Goal: Task Accomplishment & Management: Manage account settings

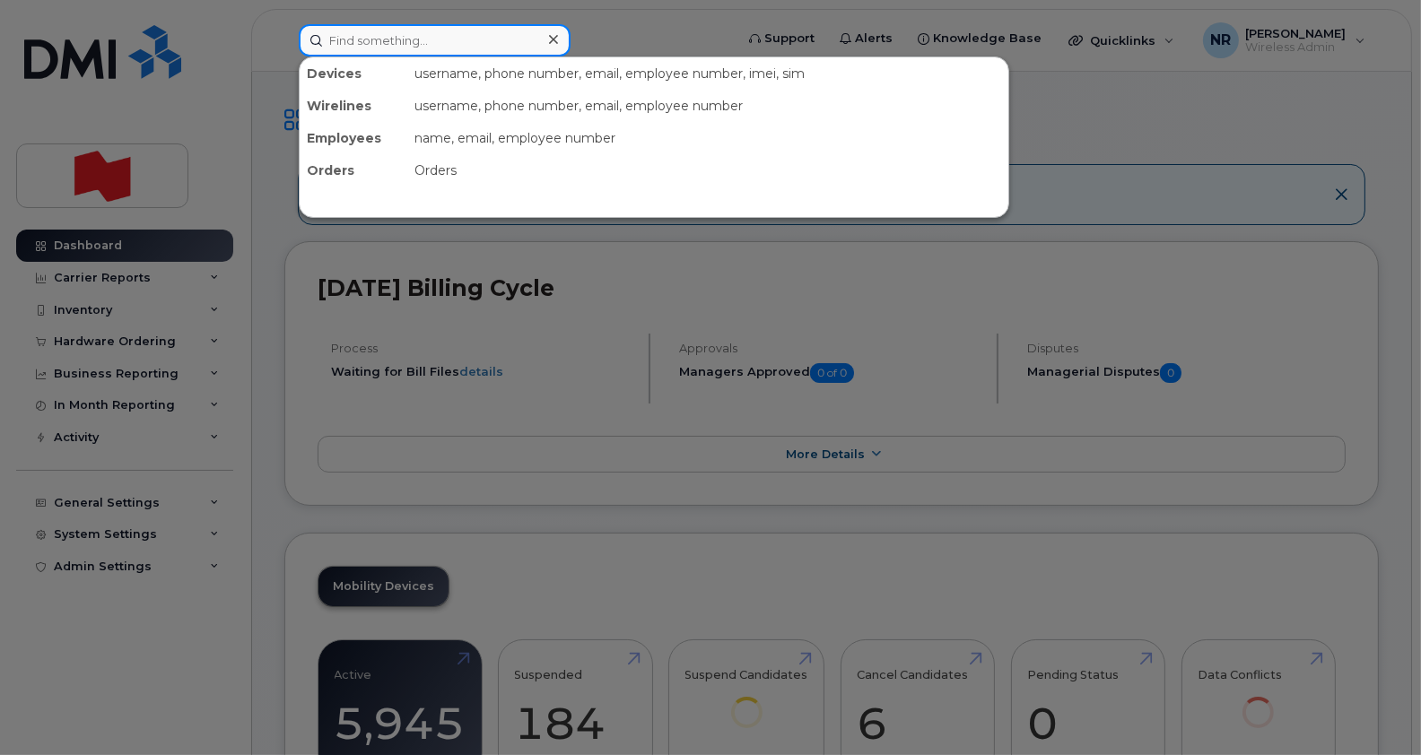
click at [445, 36] on input at bounding box center [435, 40] width 272 height 32
paste input "89302610104361462720"
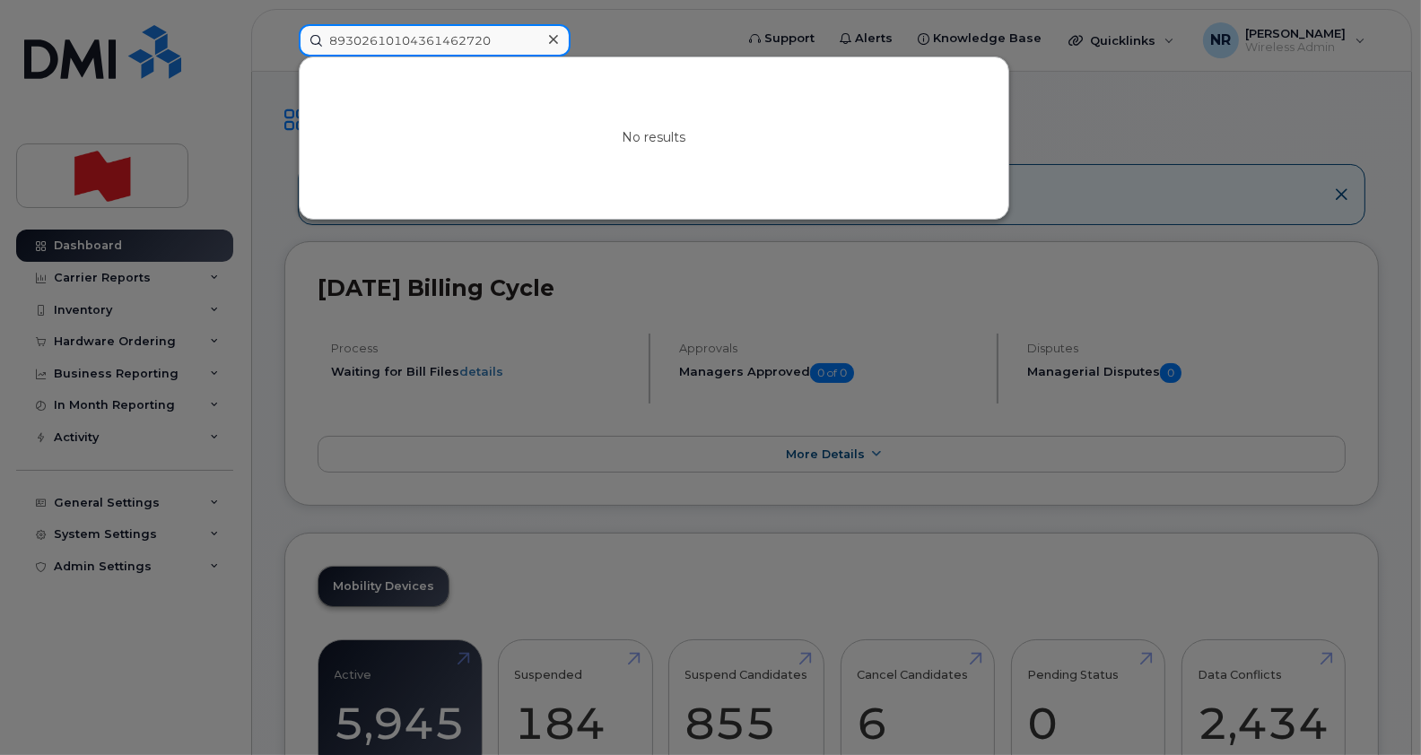
type input "89302610104361462720"
click at [551, 43] on icon at bounding box center [553, 39] width 9 height 14
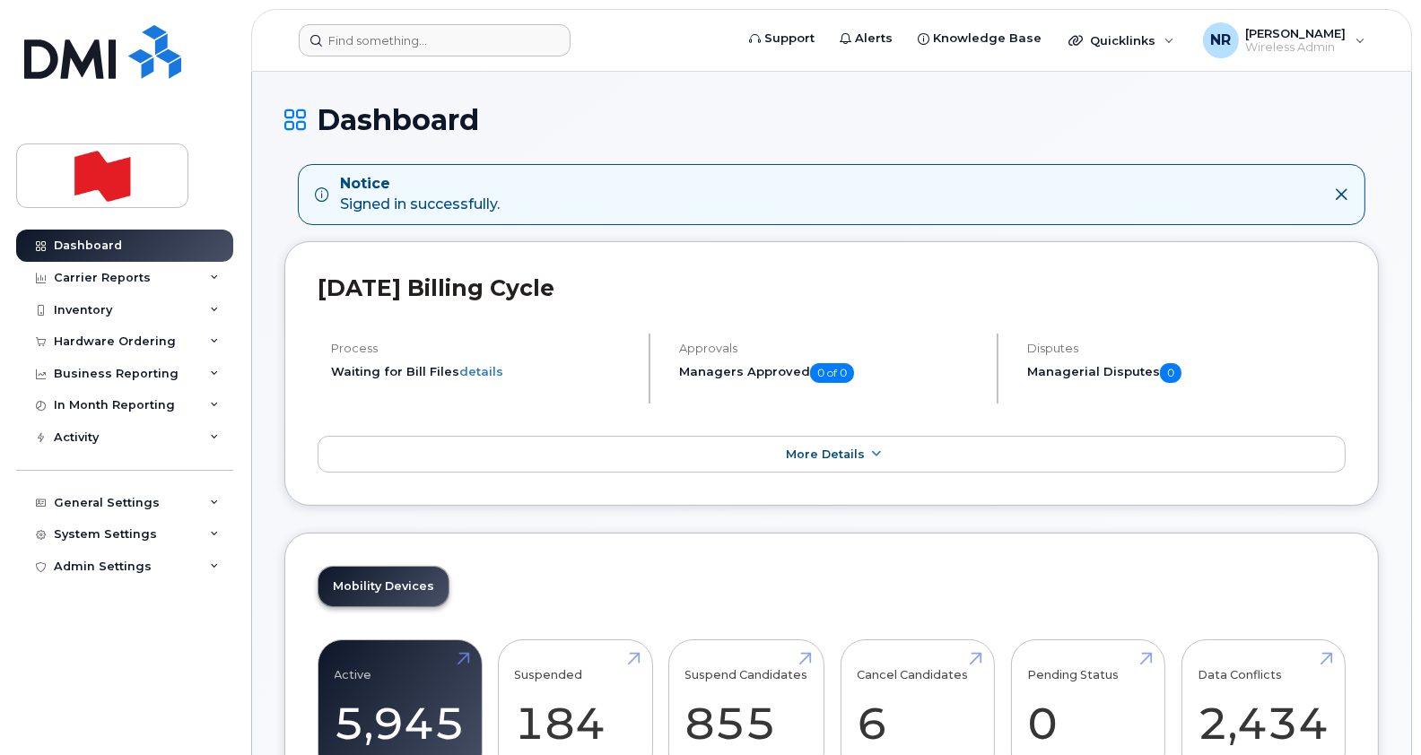
click at [434, 55] on header "Support Alerts Knowledge Base Quicklinks Suspend / Cancel Device Change SIM Car…" at bounding box center [831, 40] width 1161 height 63
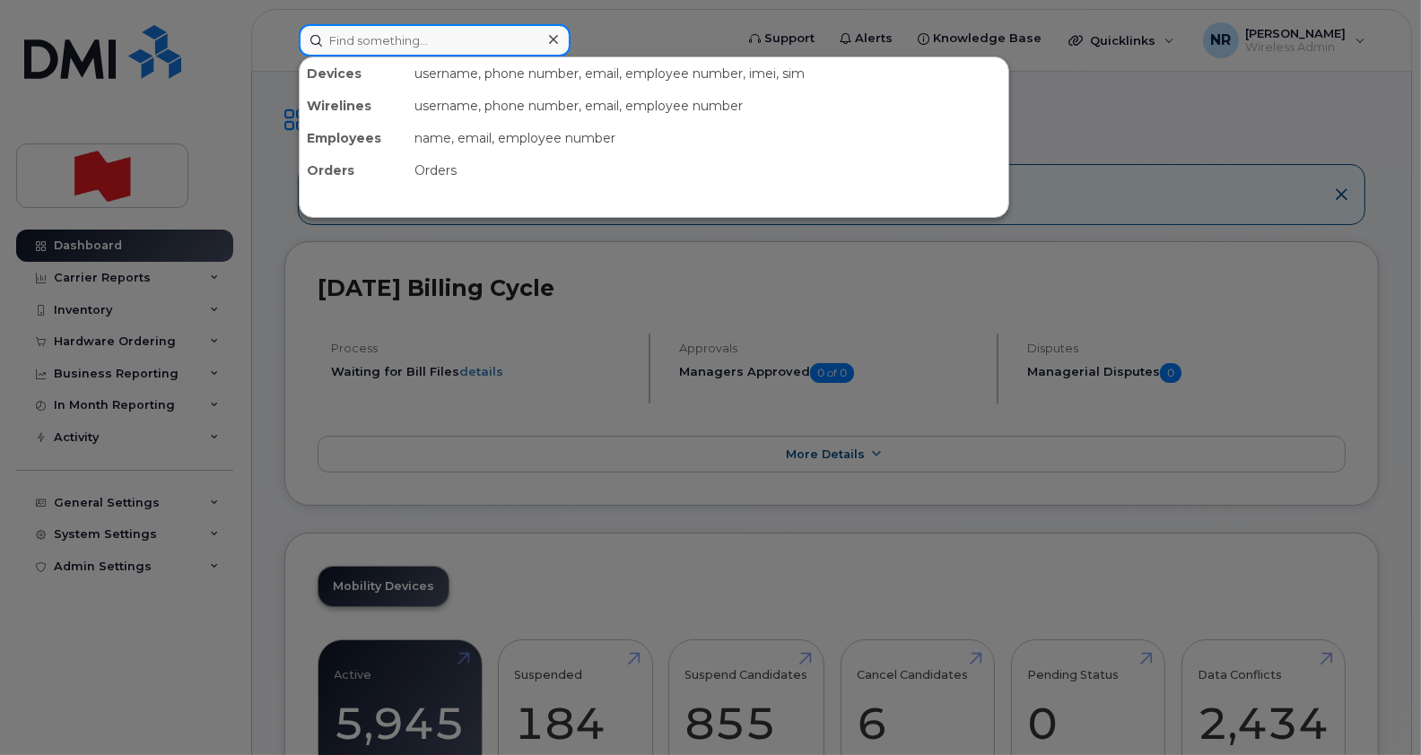
click at [433, 47] on input at bounding box center [435, 40] width 272 height 32
click at [668, 308] on div at bounding box center [710, 377] width 1421 height 755
click at [444, 43] on input at bounding box center [435, 40] width 272 height 32
type input "dispo"
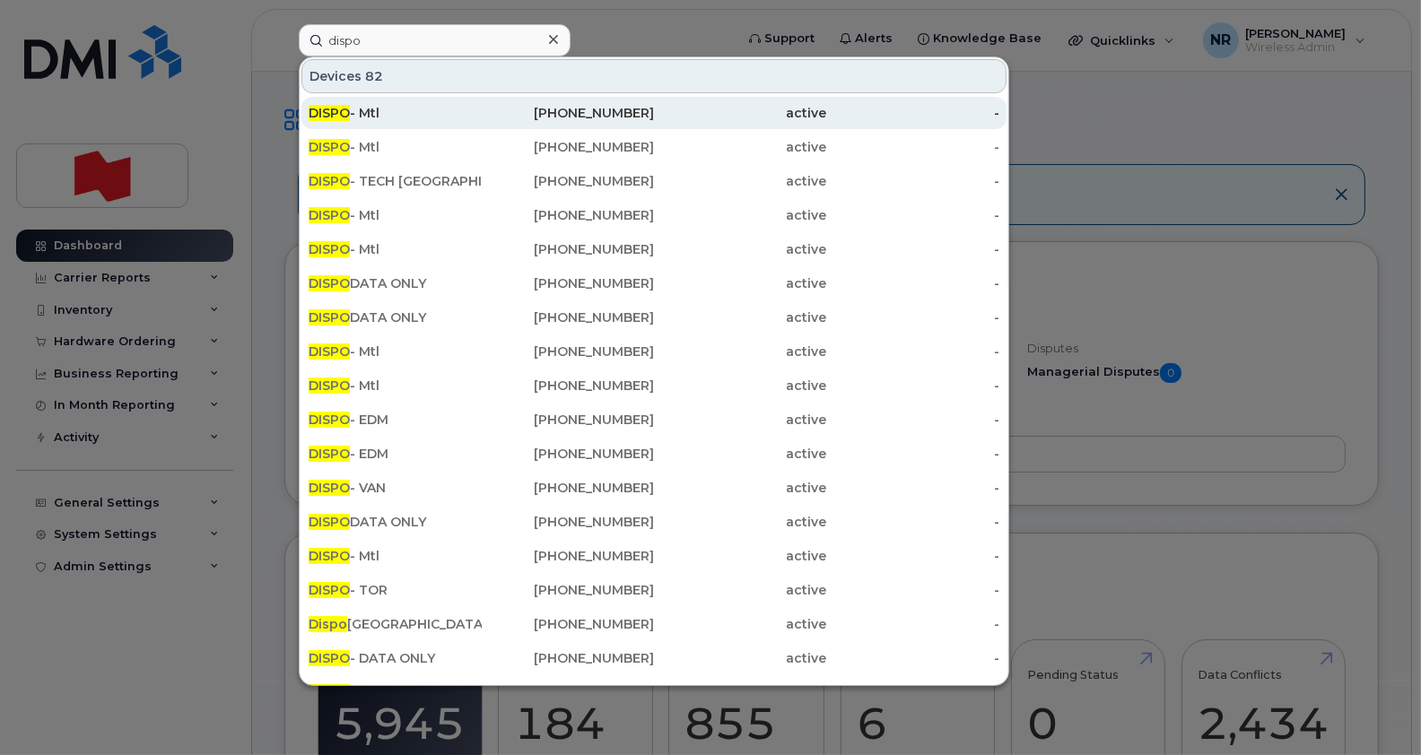
click at [360, 117] on div "DISPO - Mtl" at bounding box center [395, 113] width 173 height 18
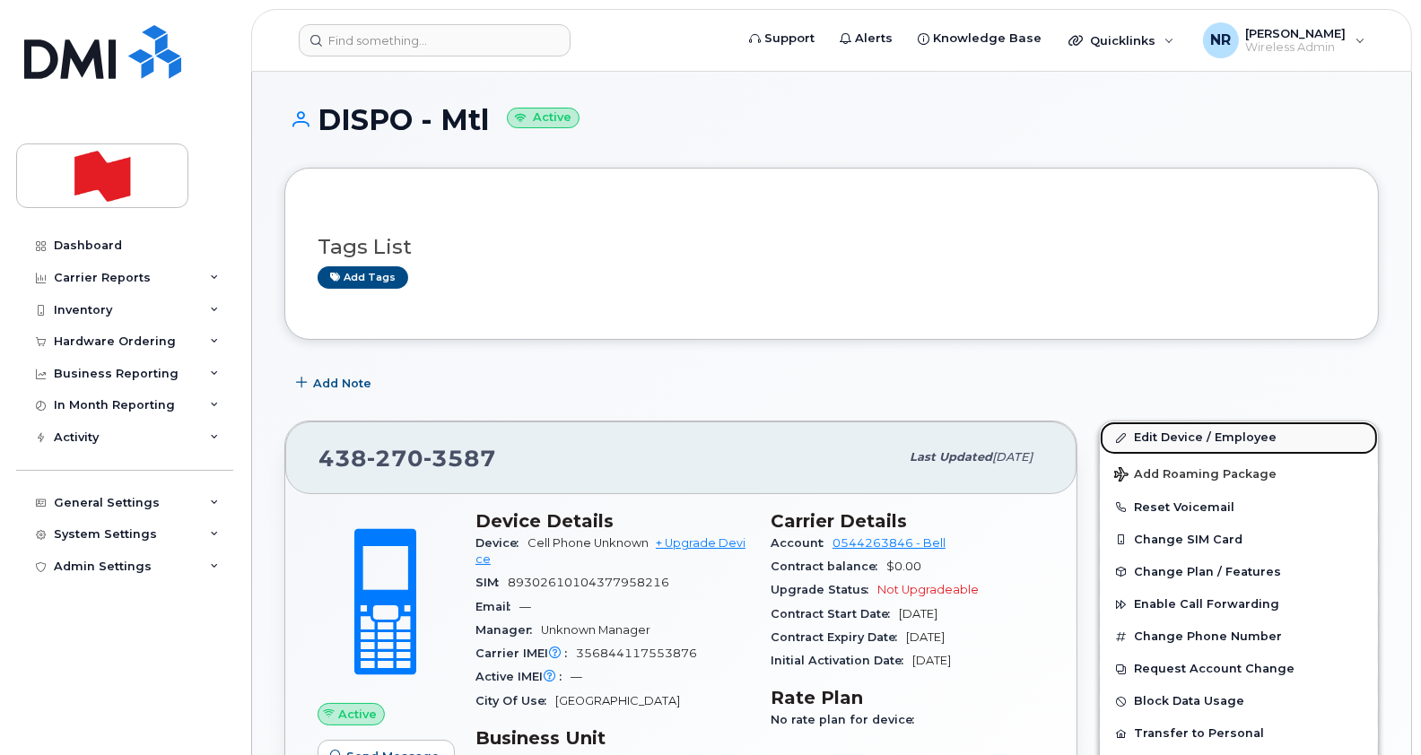
click at [1170, 434] on link "Edit Device / Employee" at bounding box center [1239, 438] width 278 height 32
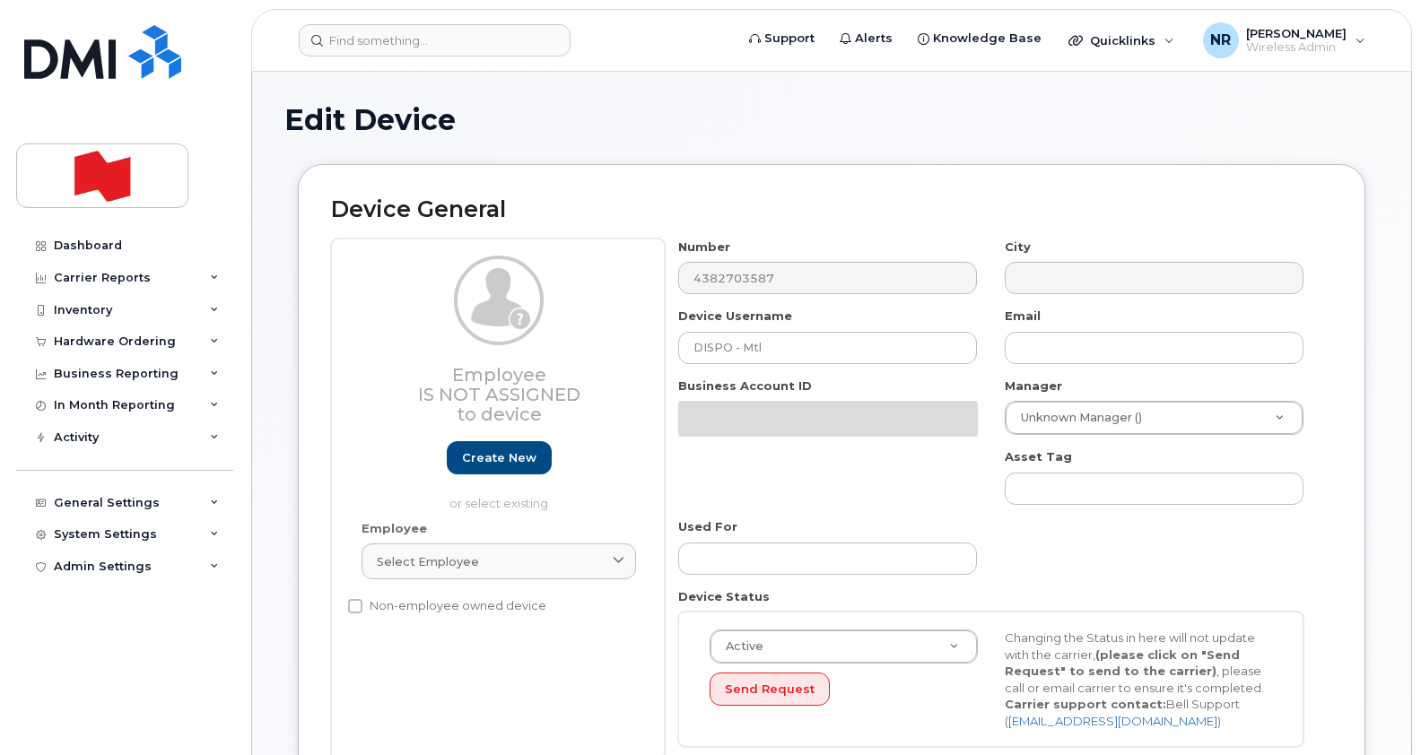
select select "22916206"
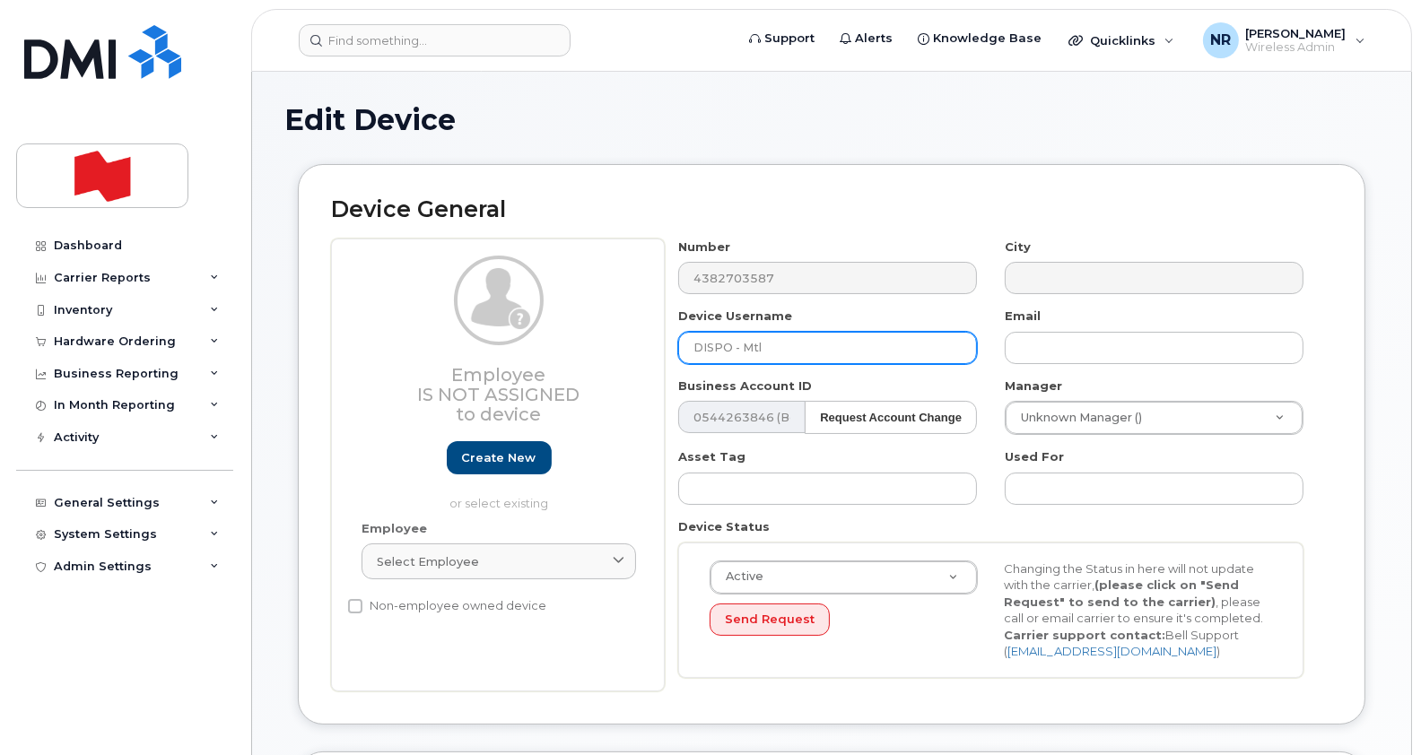
drag, startPoint x: 820, startPoint y: 350, endPoint x: 635, endPoint y: 350, distance: 184.8
click at [635, 350] on div "Employee Is not assigned to device Create new or select existing Employee Selec…" at bounding box center [831, 465] width 1001 height 453
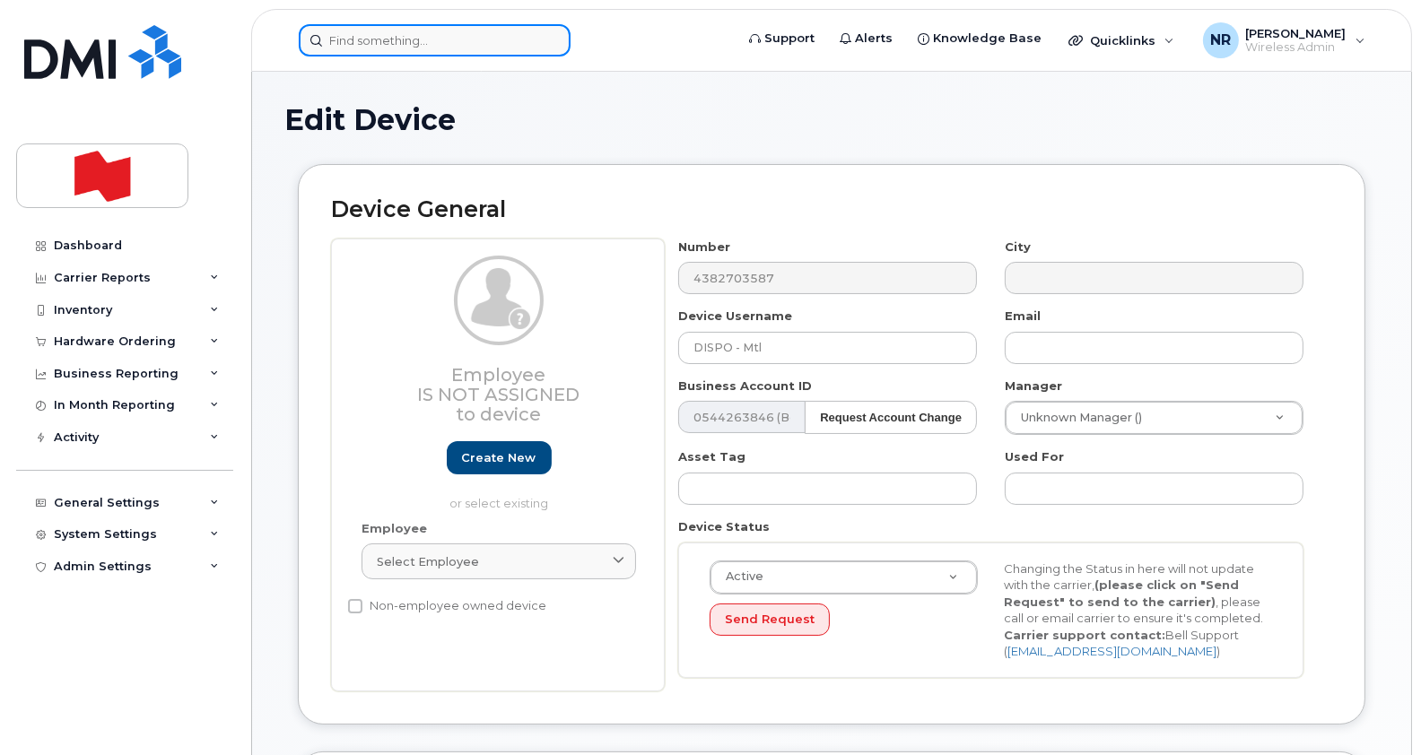
click at [455, 34] on input at bounding box center [435, 40] width 272 height 32
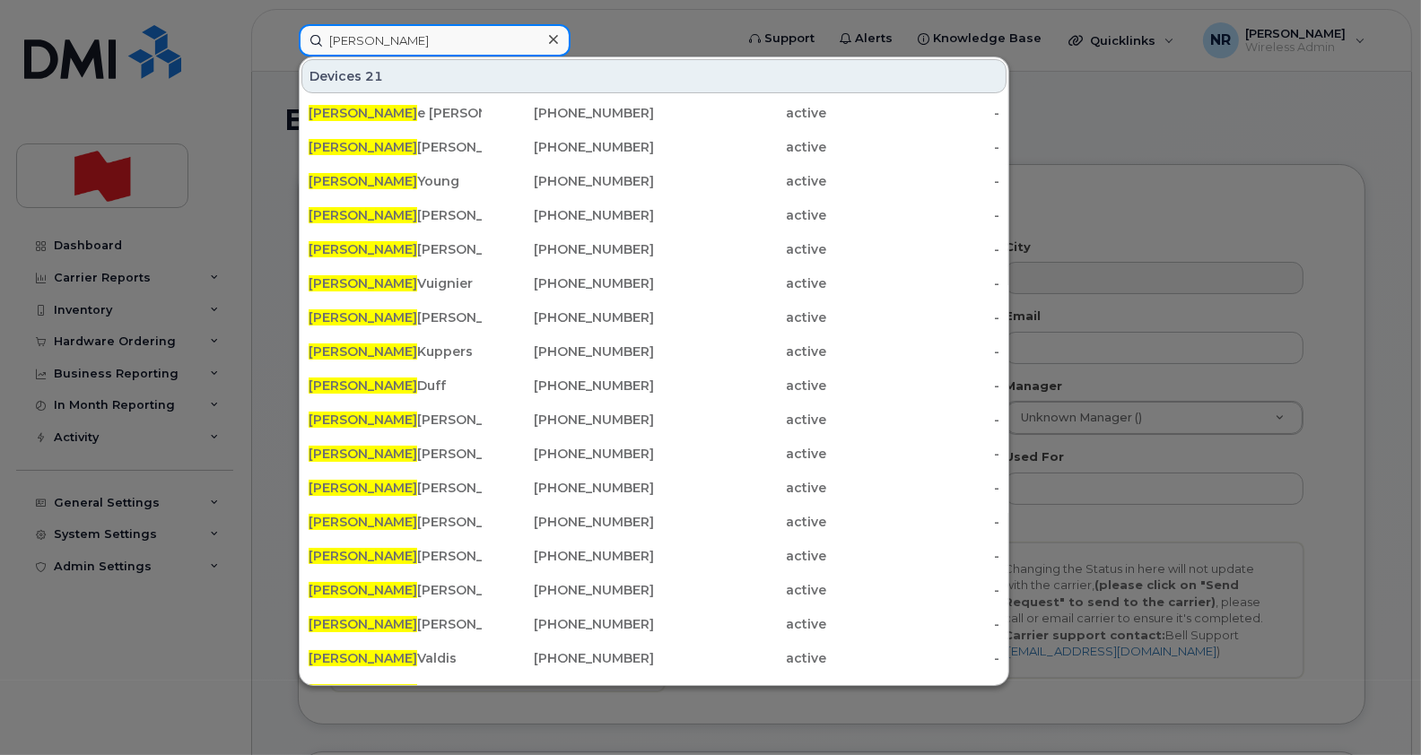
drag, startPoint x: 388, startPoint y: 26, endPoint x: 314, endPoint y: 27, distance: 73.6
click at [314, 27] on input "justin" at bounding box center [435, 40] width 272 height 32
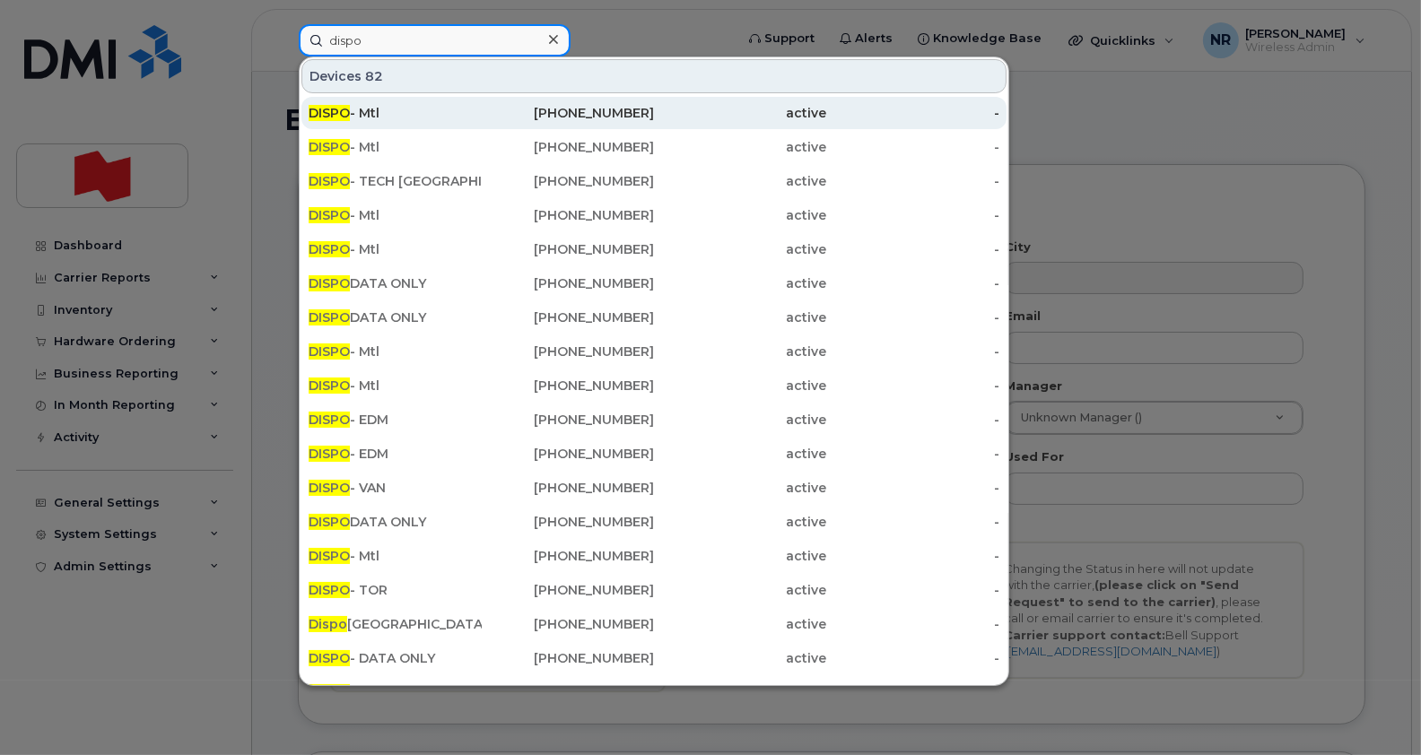
type input "dispo"
click at [327, 119] on div "DISPO - Mtl" at bounding box center [395, 113] width 173 height 18
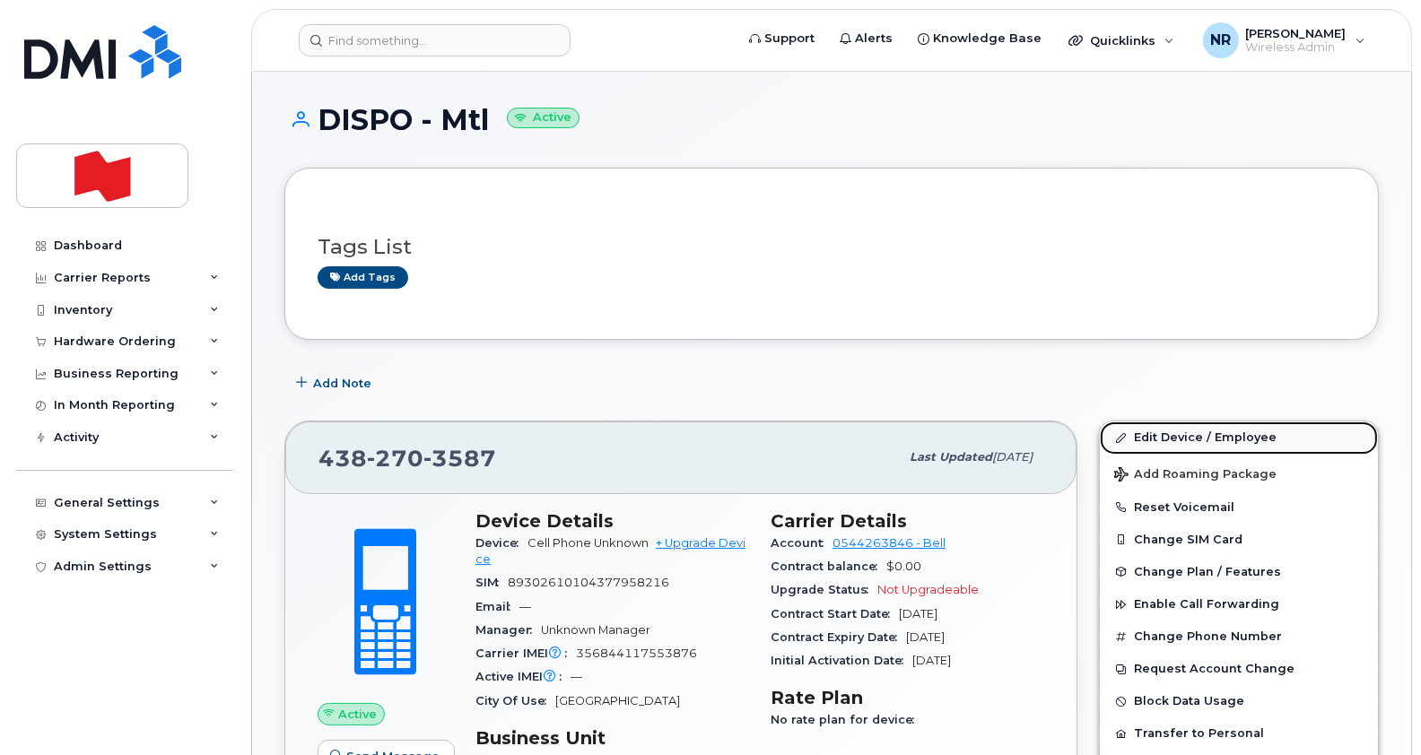
click at [1186, 433] on link "Edit Device / Employee" at bounding box center [1239, 438] width 278 height 32
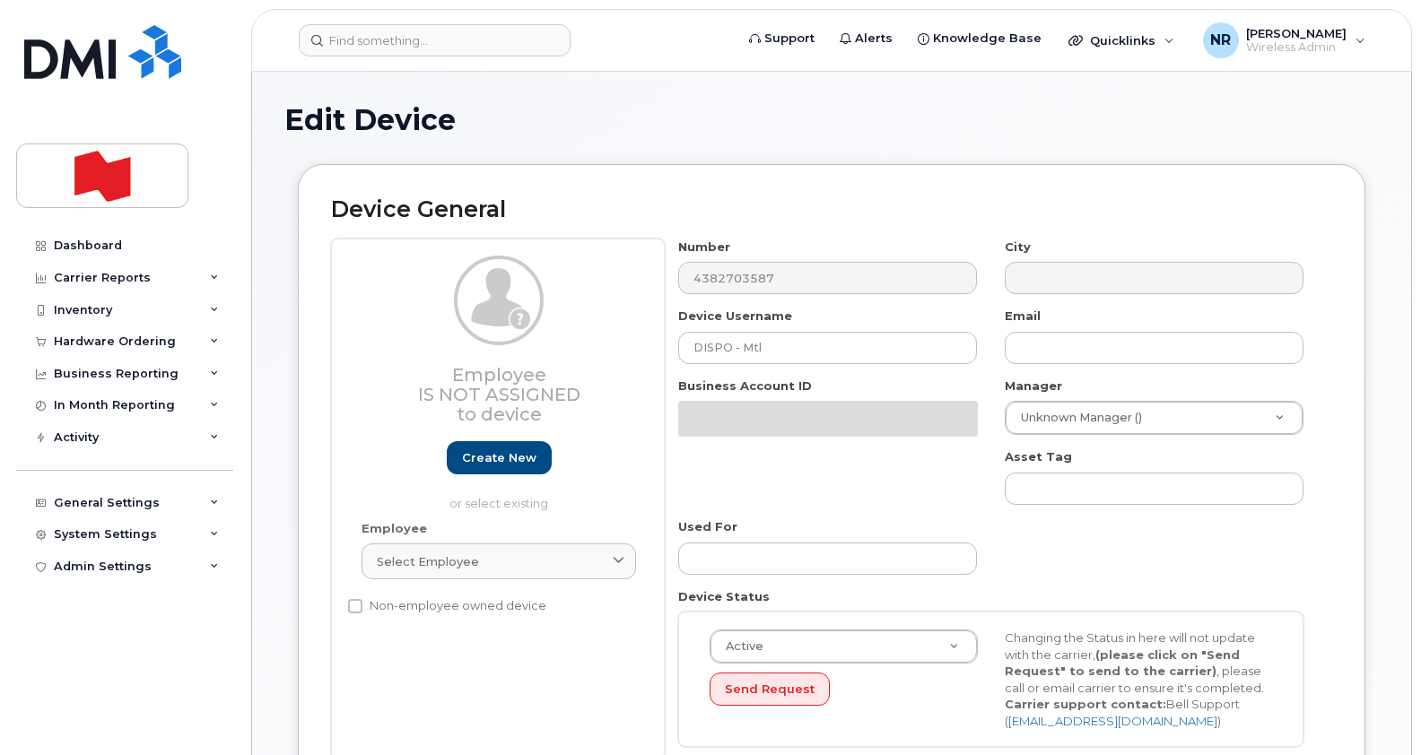
select select "22916206"
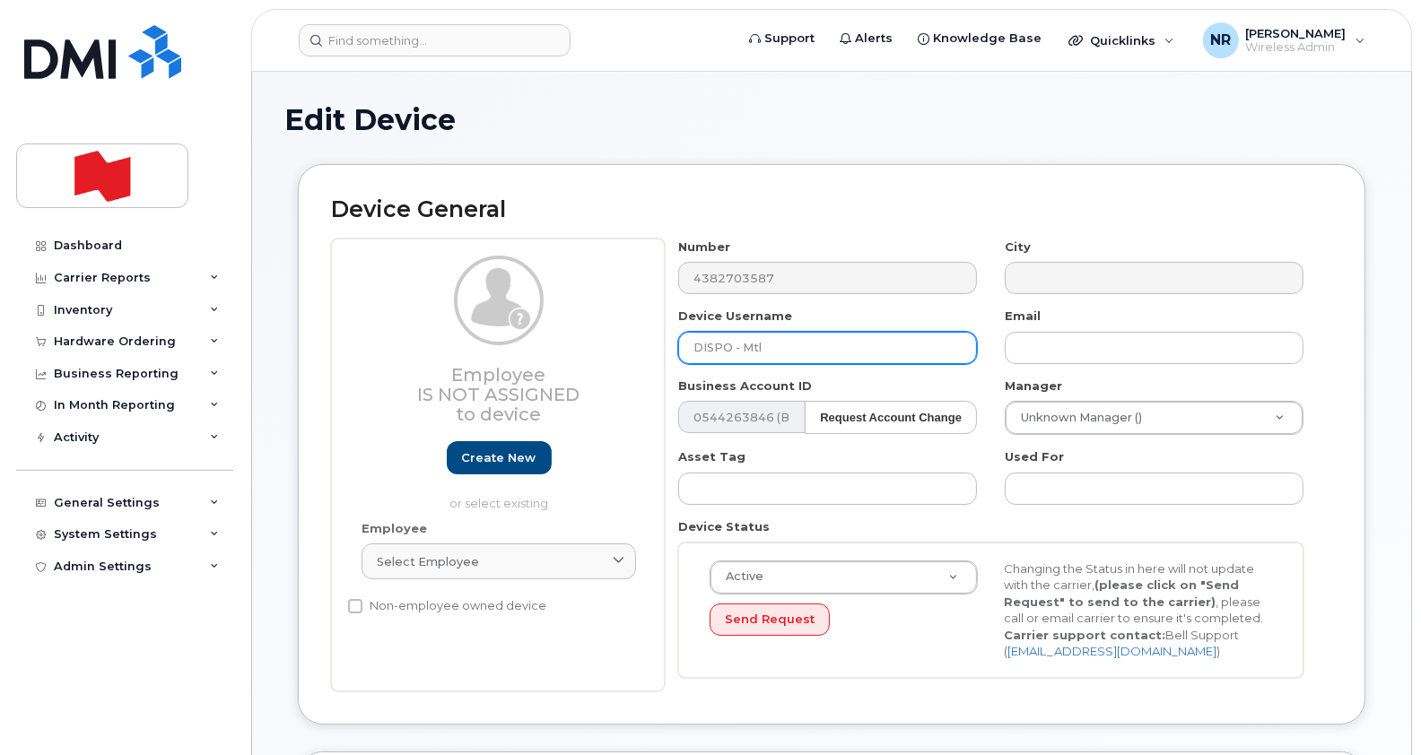
drag, startPoint x: 808, startPoint y: 341, endPoint x: 589, endPoint y: 350, distance: 220.0
click at [589, 350] on div "Employee Is not assigned to device Create new or select existing Employee Selec…" at bounding box center [831, 465] width 1001 height 453
type input "[PERSON_NAME]"
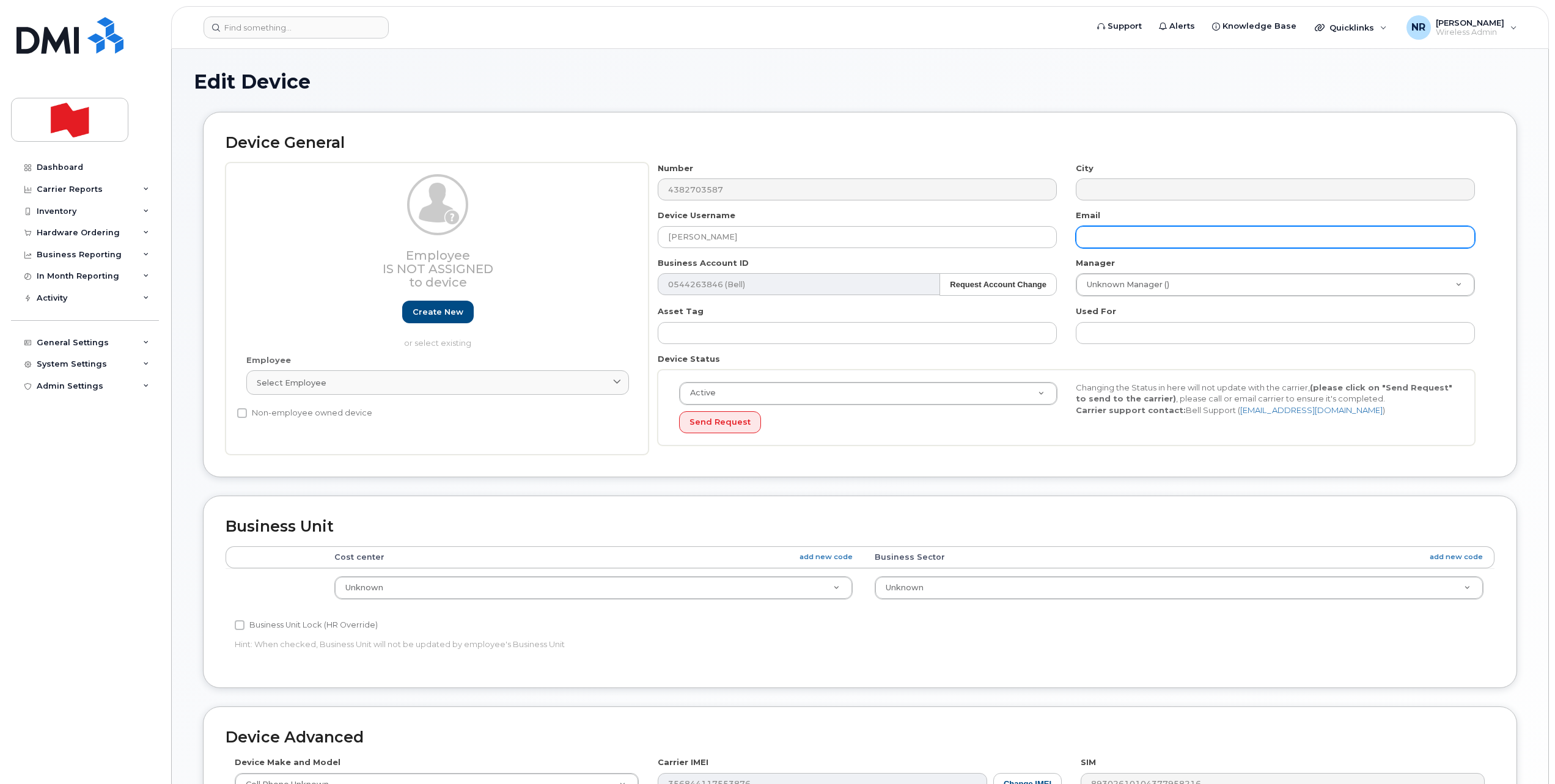
click at [968, 239] on input "text" at bounding box center [1276, 237] width 399 height 22
paste input "[PERSON_NAME][EMAIL_ADDRESS][PERSON_NAME][DOMAIN_NAME]"
type input "[PERSON_NAME][EMAIL_ADDRESS][PERSON_NAME][DOMAIN_NAME]"
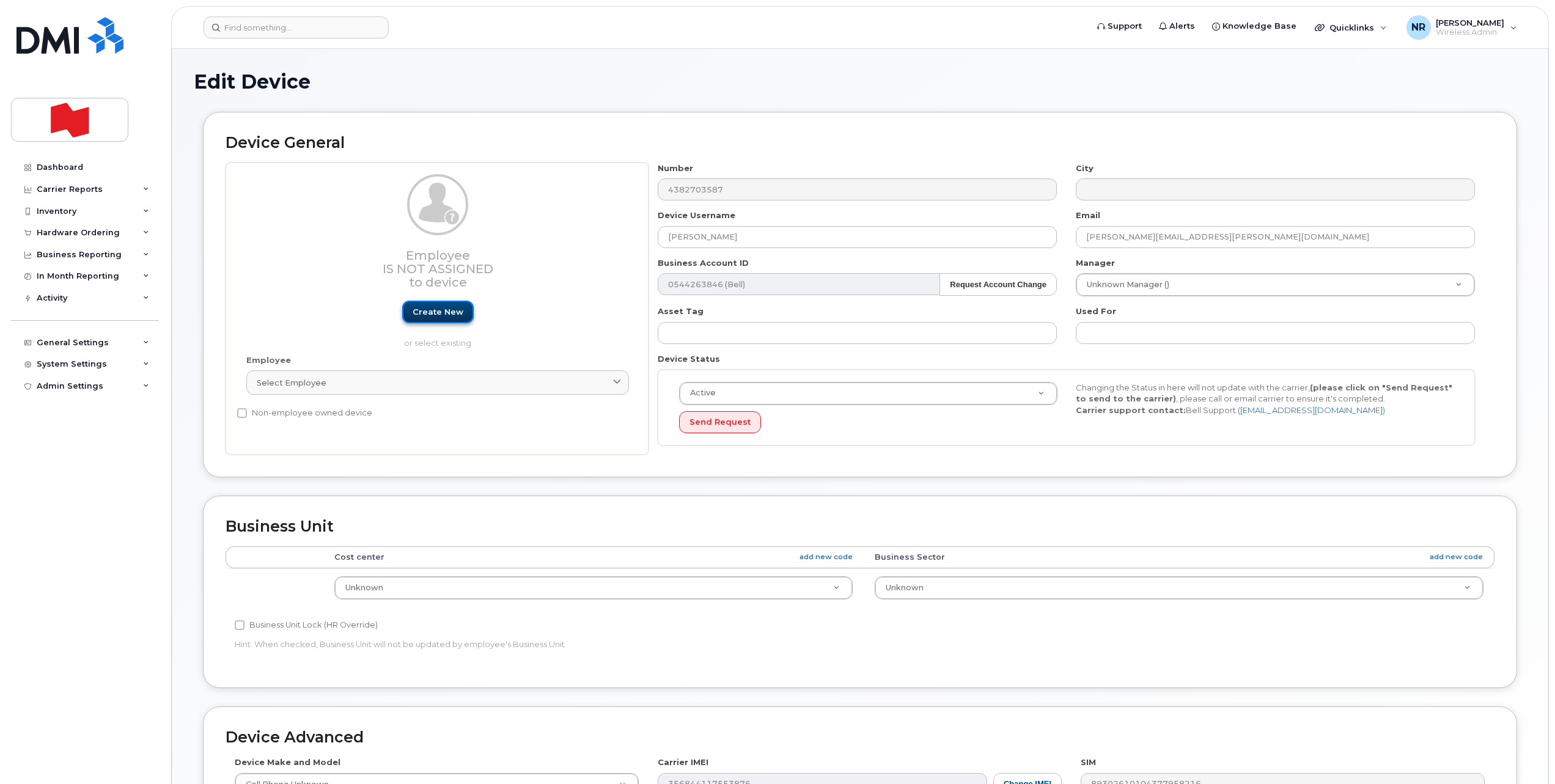
click at [425, 309] on link "Create new" at bounding box center [437, 311] width 72 height 22
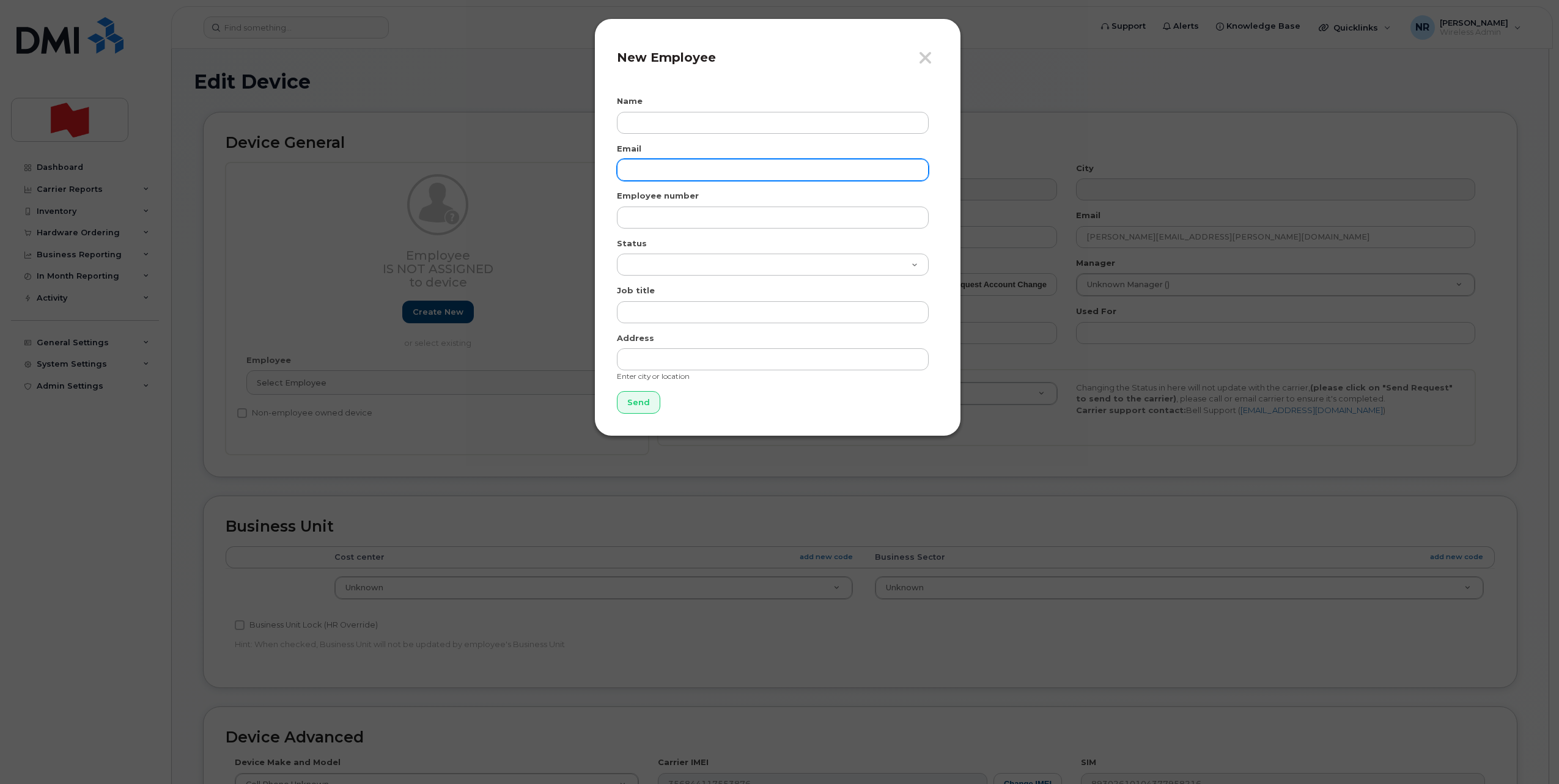
click at [667, 179] on input "email" at bounding box center [773, 170] width 312 height 22
paste input "[PERSON_NAME][EMAIL_ADDRESS][PERSON_NAME][DOMAIN_NAME]"
type input "[PERSON_NAME][EMAIL_ADDRESS][PERSON_NAME][DOMAIN_NAME]"
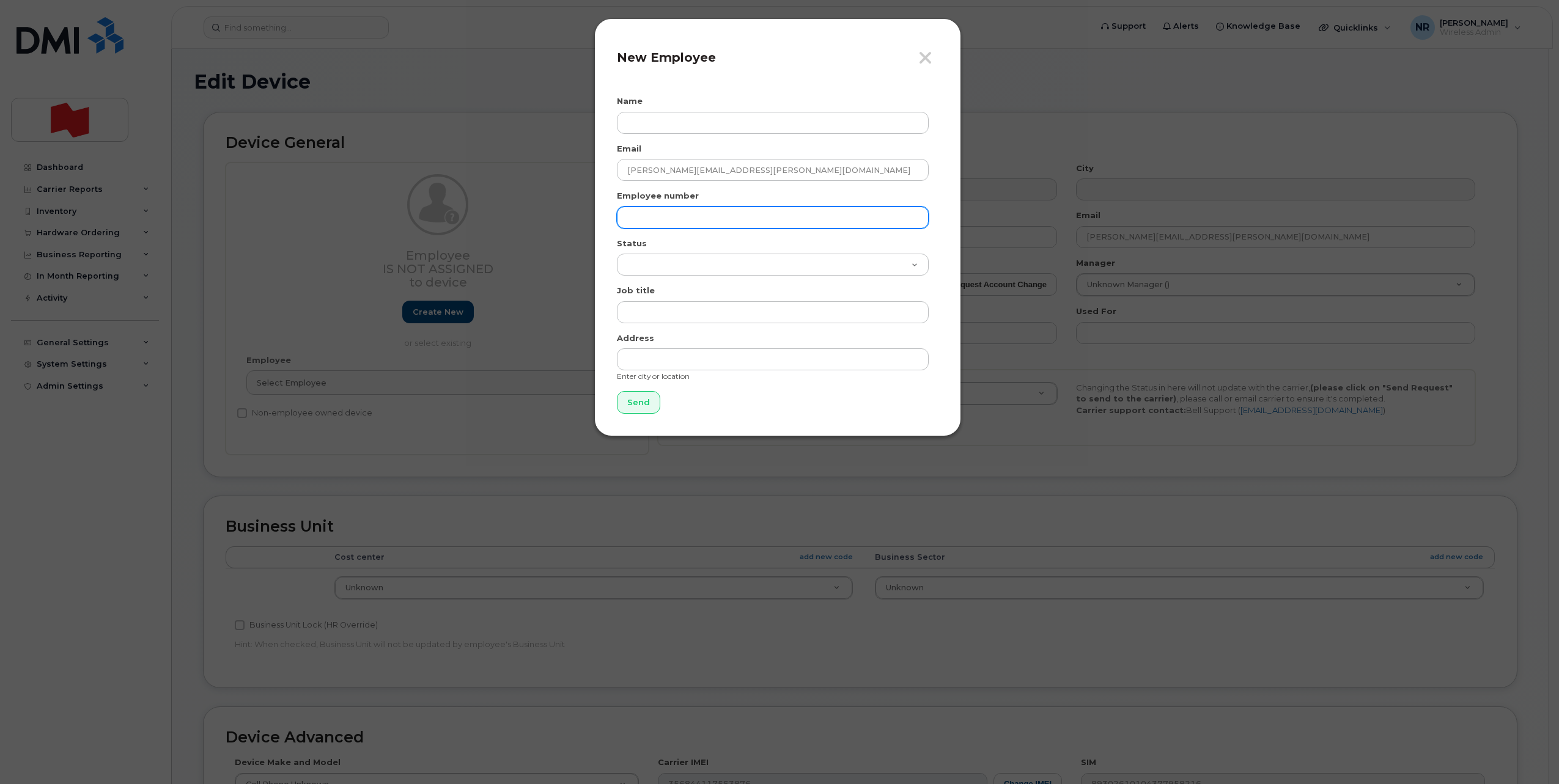
paste input "[PERSON_NAME][EMAIL_ADDRESS][PERSON_NAME][DOMAIN_NAME]"
click at [665, 212] on input "[PERSON_NAME][EMAIL_ADDRESS][PERSON_NAME][DOMAIN_NAME]" at bounding box center [773, 217] width 312 height 22
type input "[PERSON_NAME][EMAIL_ADDRESS][PERSON_NAME][DOMAIN_NAME]"
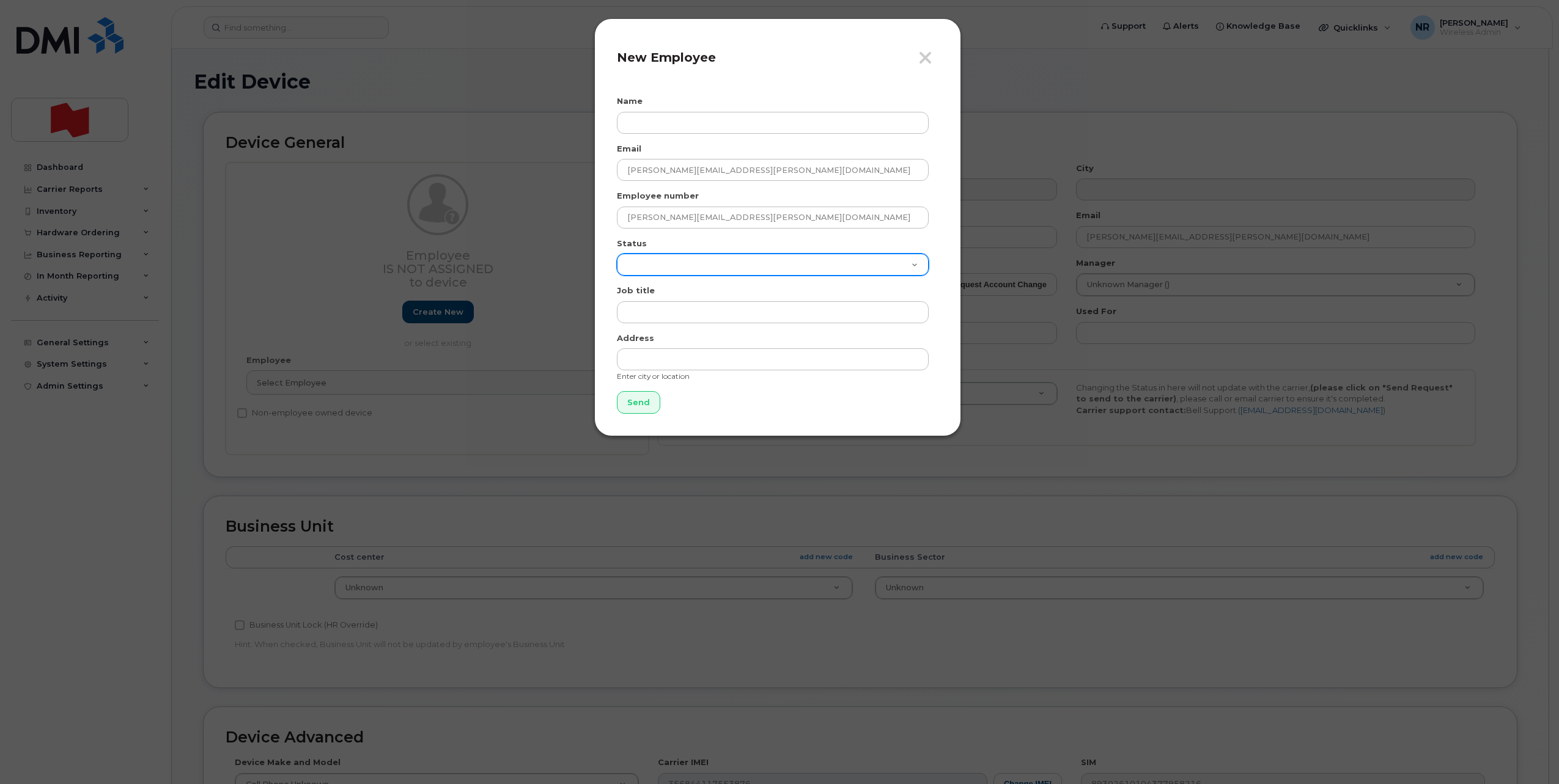
click at [652, 264] on select "Active On-Leave Long Term Short Term Maternity Leave Temp Layoff Inactive" at bounding box center [773, 264] width 312 height 22
select select "active"
click at [617, 253] on select "Active On-Leave Long Term Short Term Maternity Leave Temp Layoff Inactive" at bounding box center [773, 264] width 312 height 22
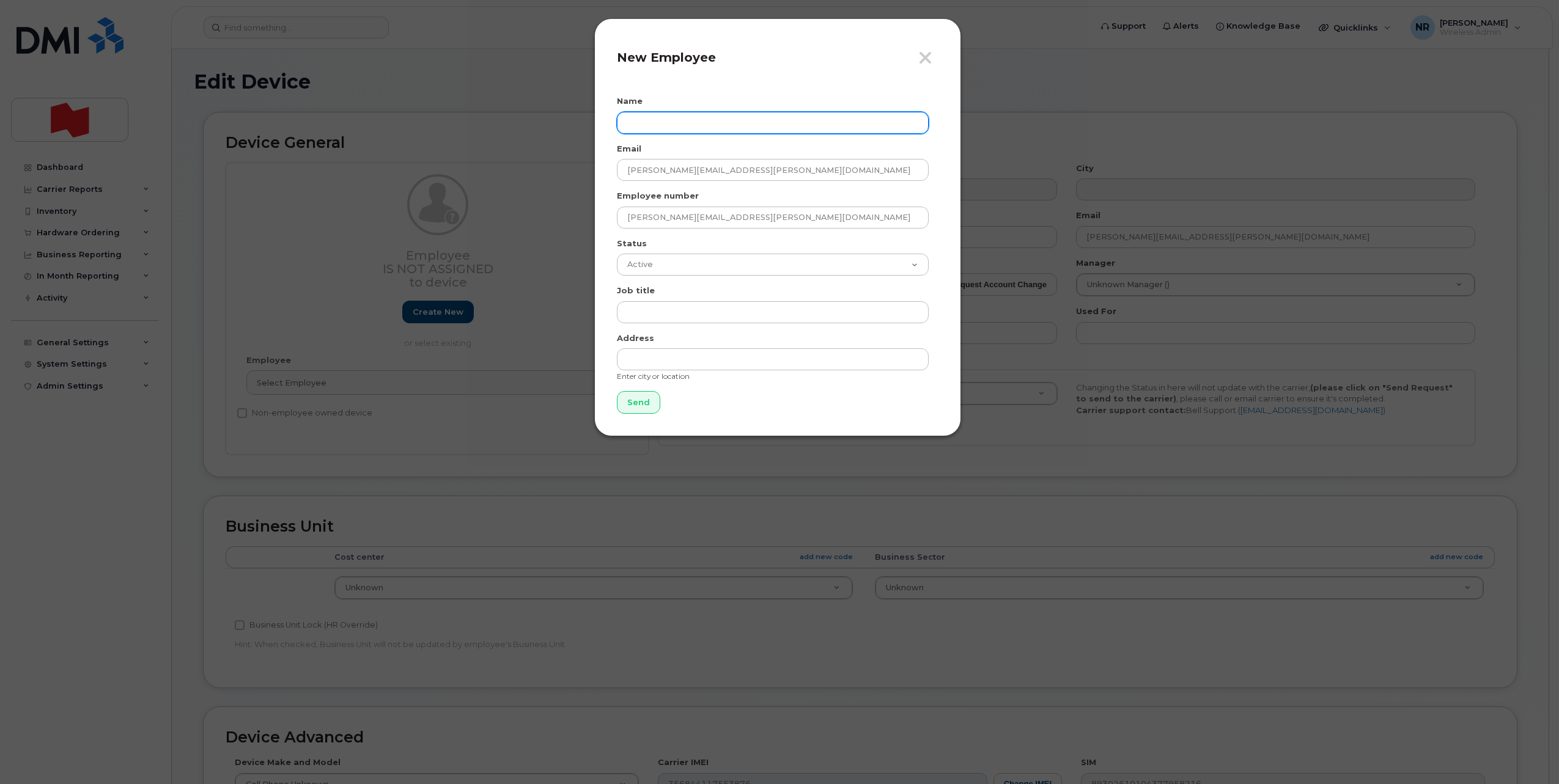
click at [654, 112] on input "text" at bounding box center [773, 123] width 312 height 22
type input "[PERSON_NAME]"
click at [633, 410] on input "Send" at bounding box center [638, 402] width 44 height 22
type input "Send"
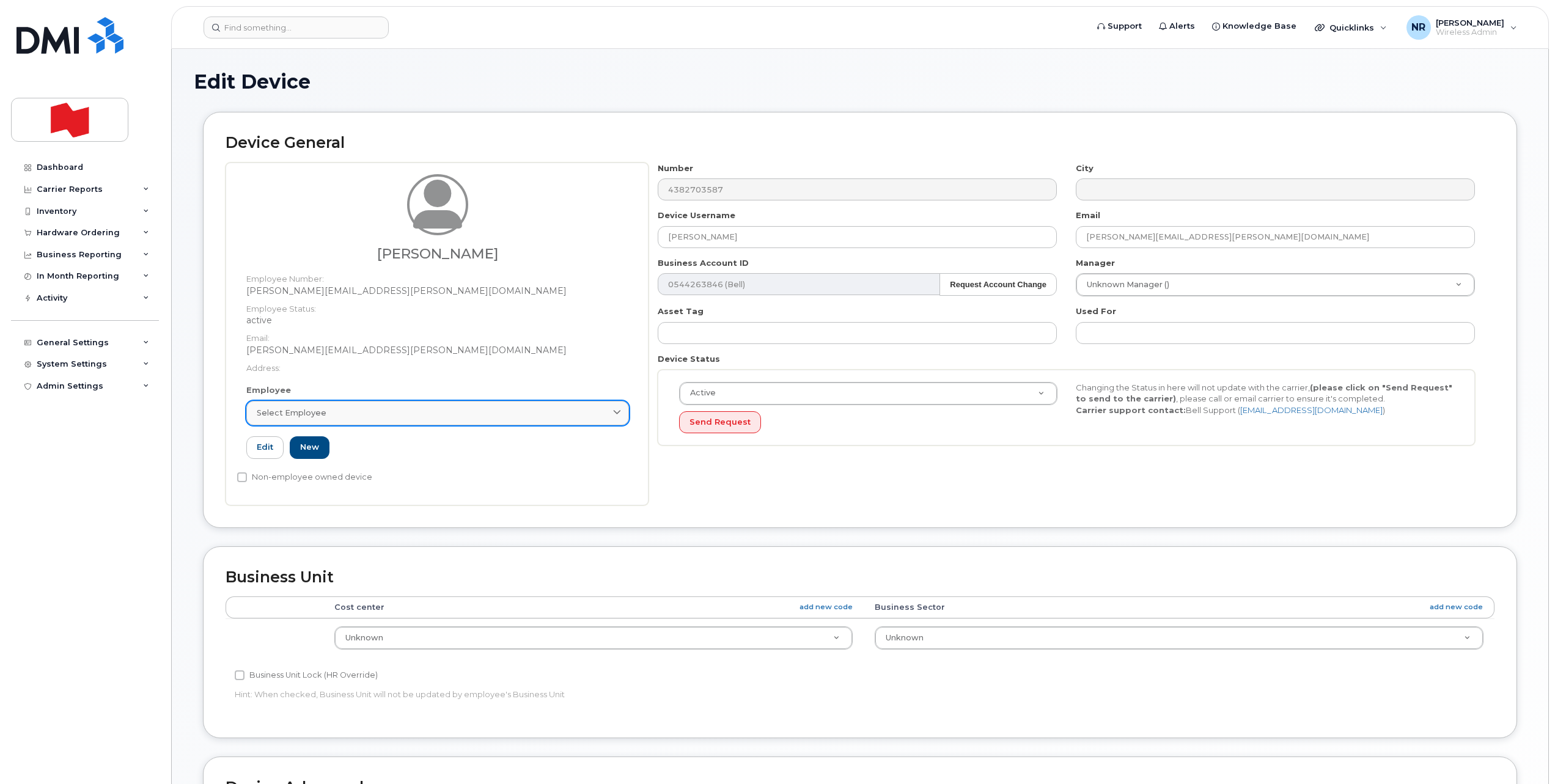
click at [317, 407] on span "Select employee" at bounding box center [292, 413] width 70 height 12
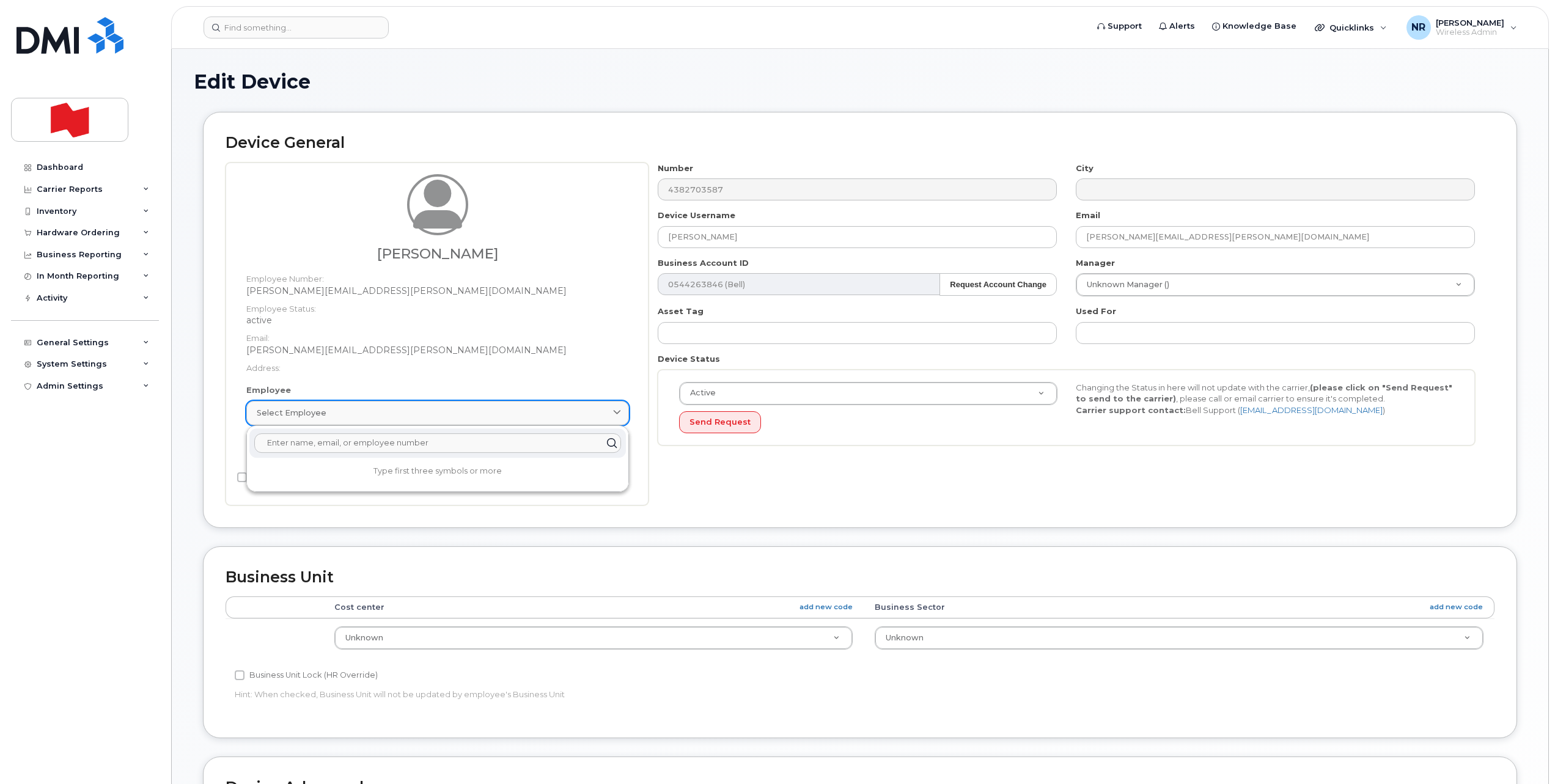
paste input "[PERSON_NAME][EMAIL_ADDRESS][PERSON_NAME][DOMAIN_NAME]"
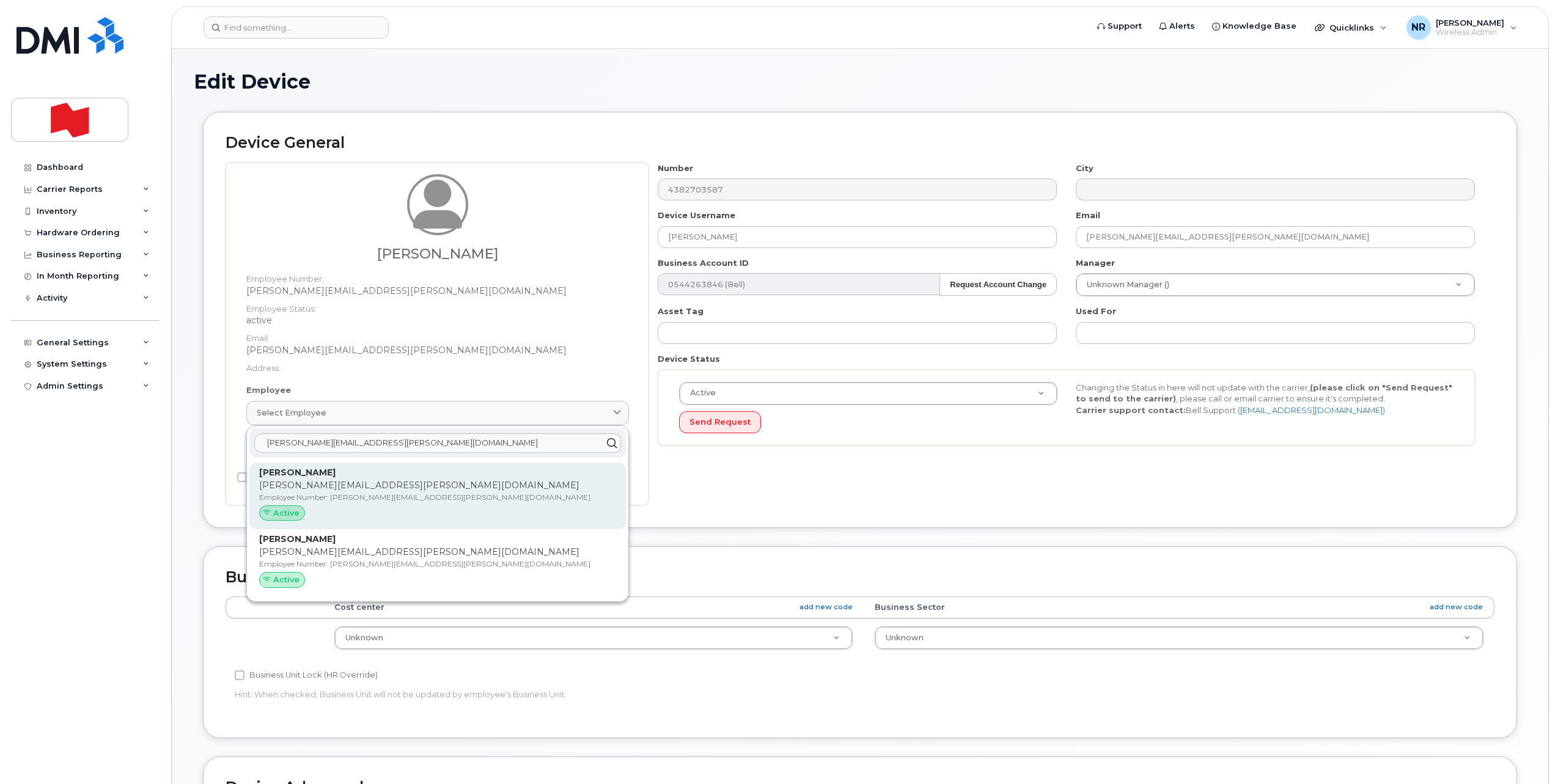
type input "[PERSON_NAME][EMAIL_ADDRESS][PERSON_NAME][DOMAIN_NAME]"
click at [309, 483] on p "[PERSON_NAME][EMAIL_ADDRESS][PERSON_NAME][DOMAIN_NAME]" at bounding box center [437, 485] width 357 height 13
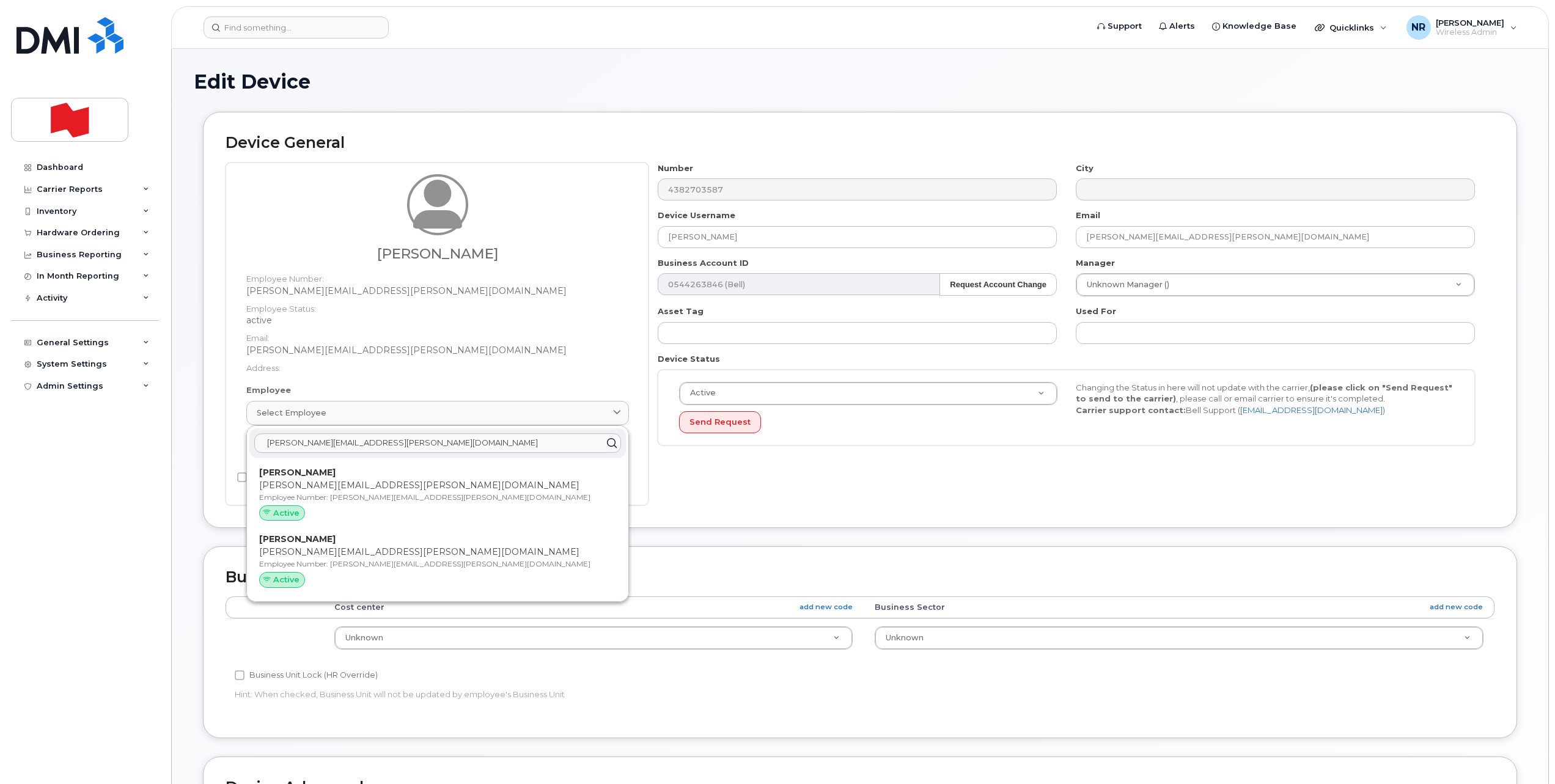
type input "[PERSON_NAME][EMAIL_ADDRESS][PERSON_NAME][DOMAIN_NAME]"
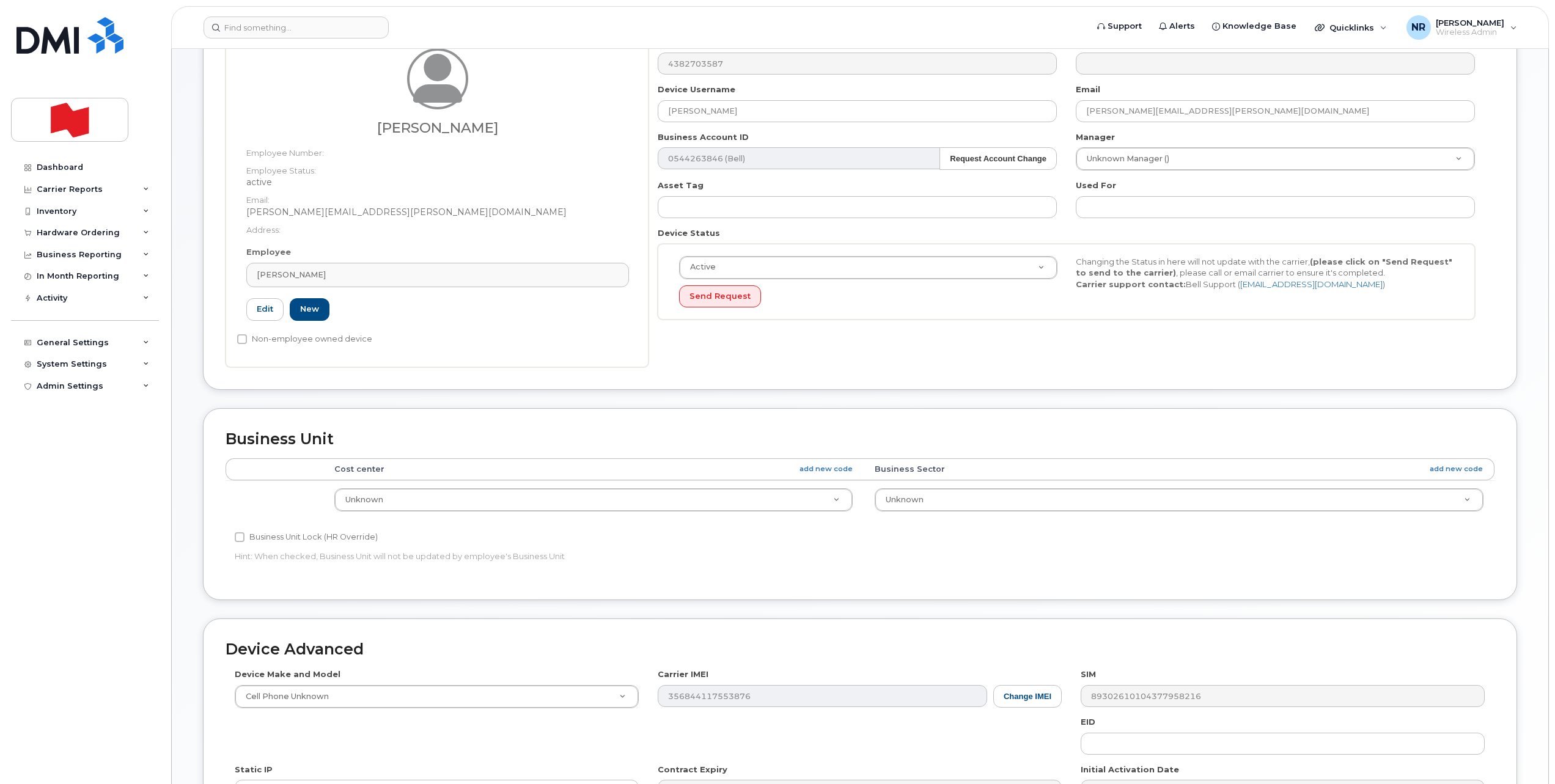
scroll to position [153, 0]
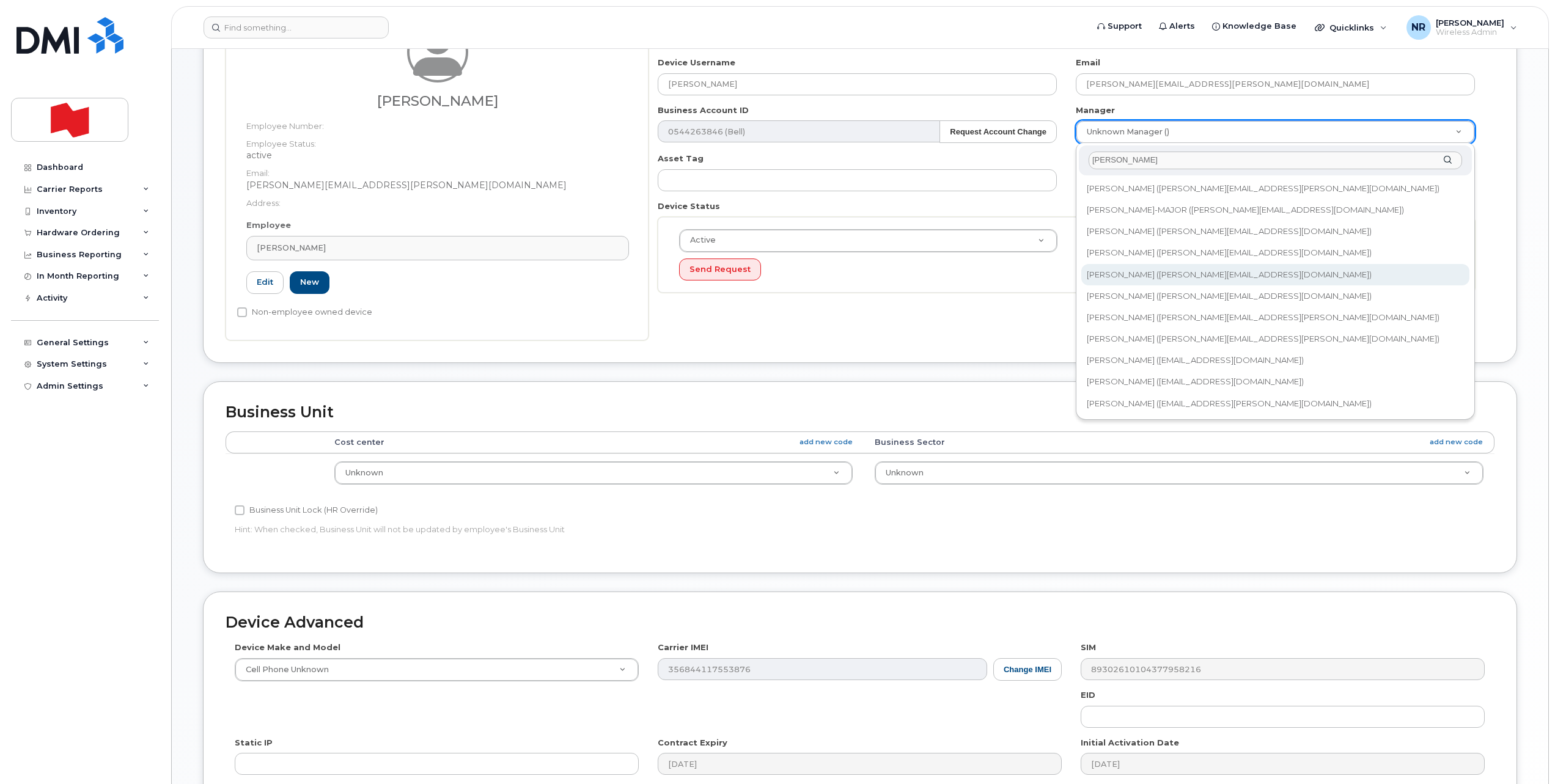
type input "antoine"
type input "1957280"
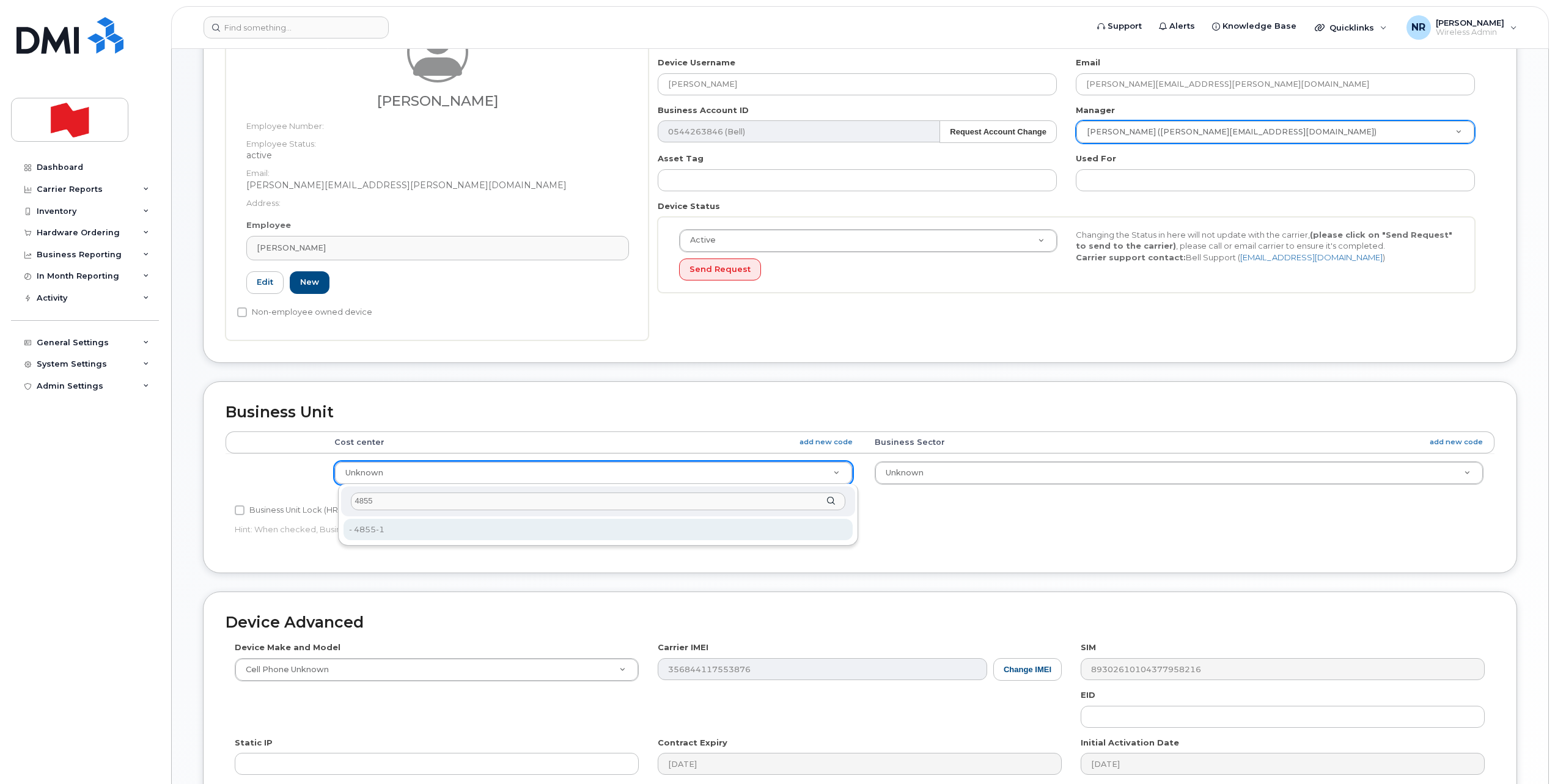
type input "4855"
type input "22916312"
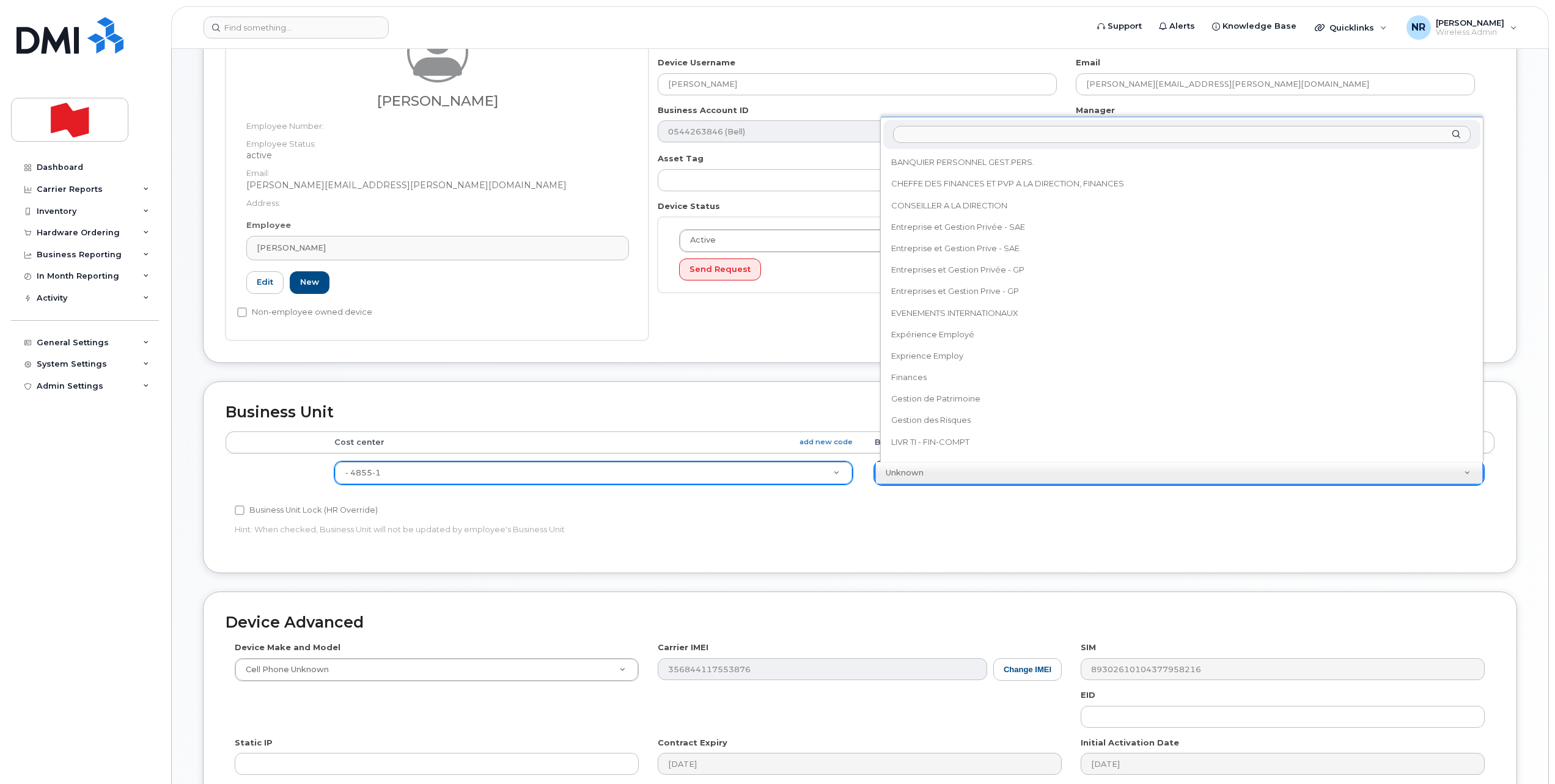
scroll to position [484, 0]
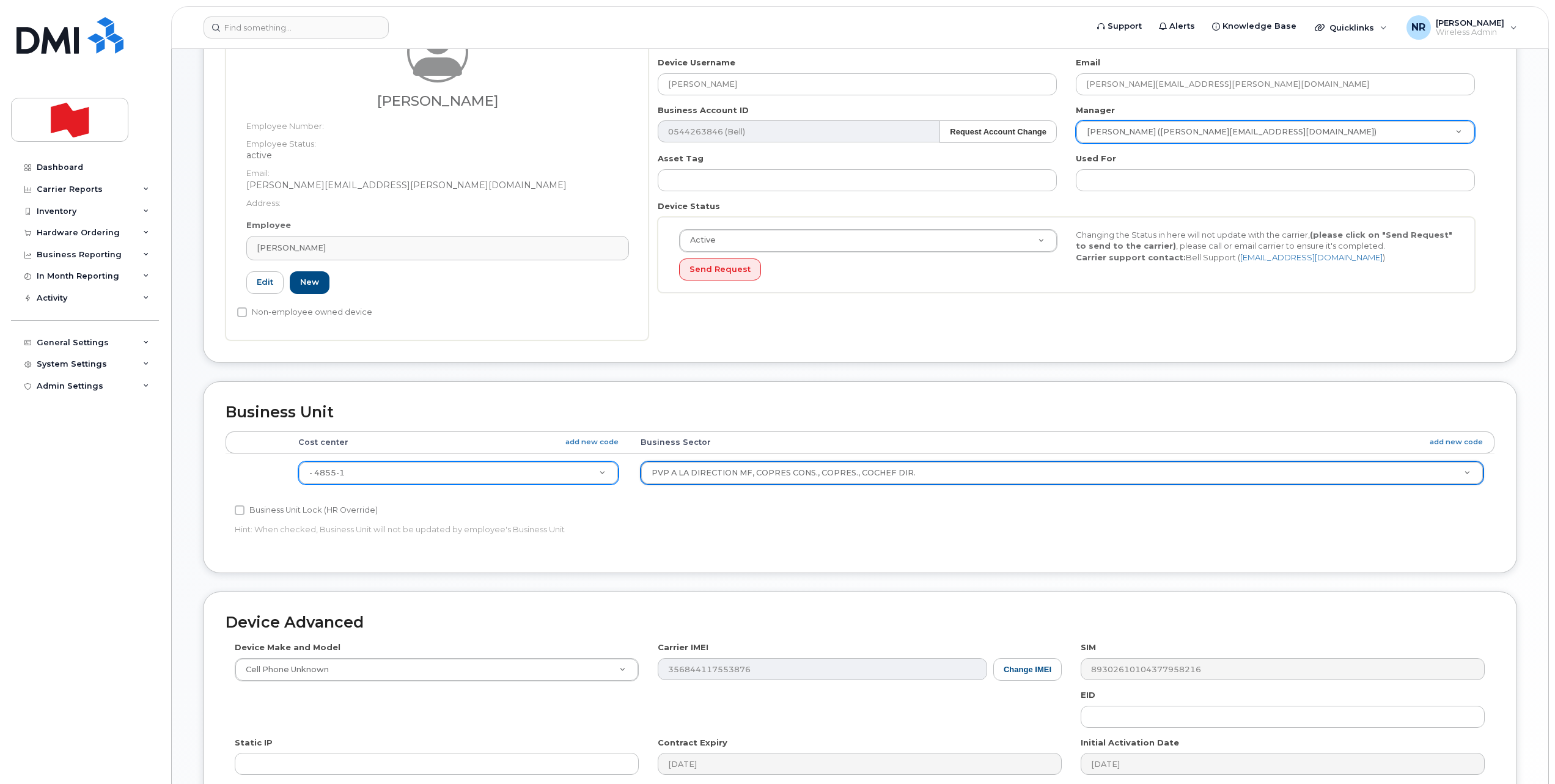
select select "25594327"
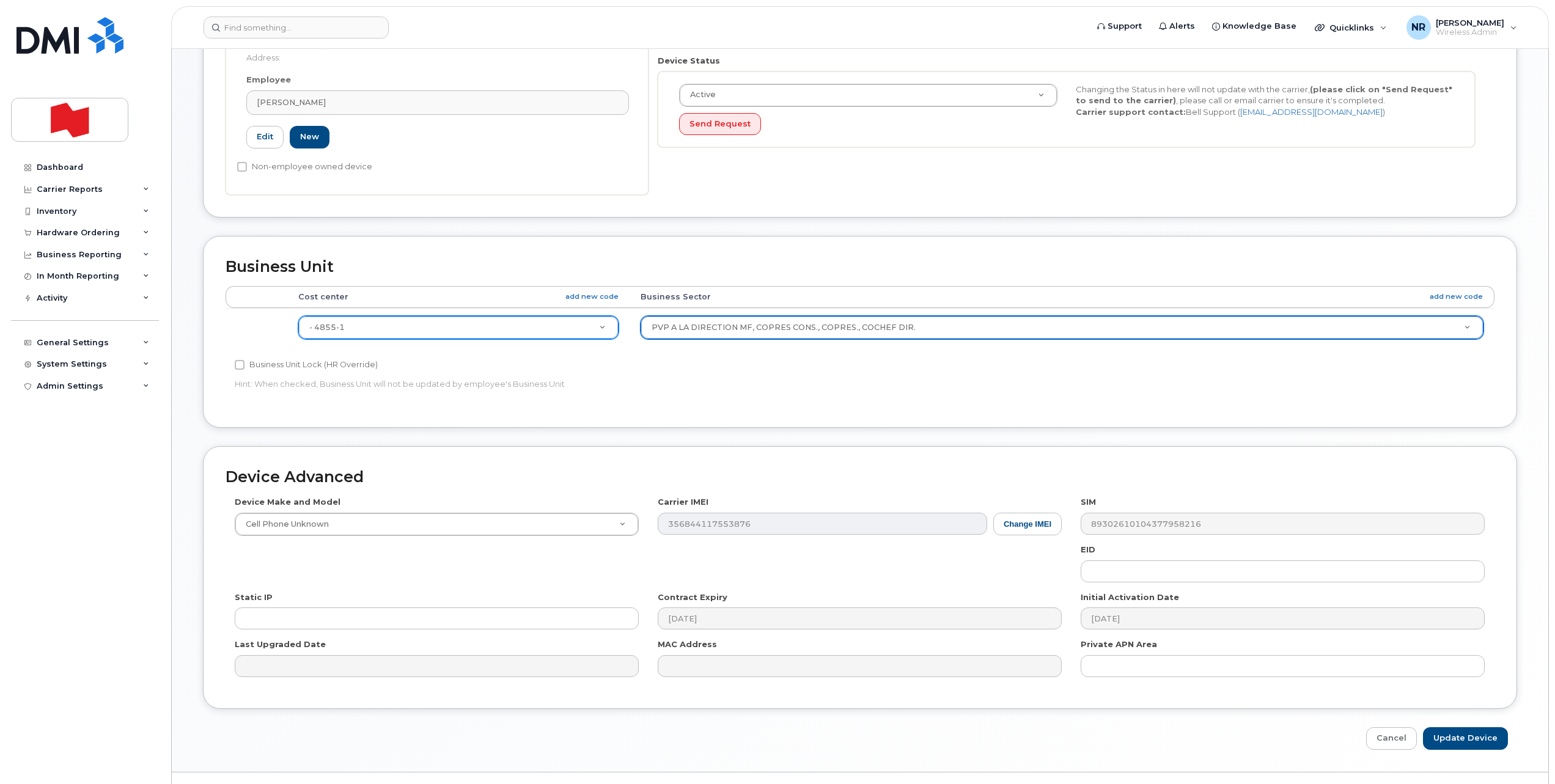
scroll to position [325, 0]
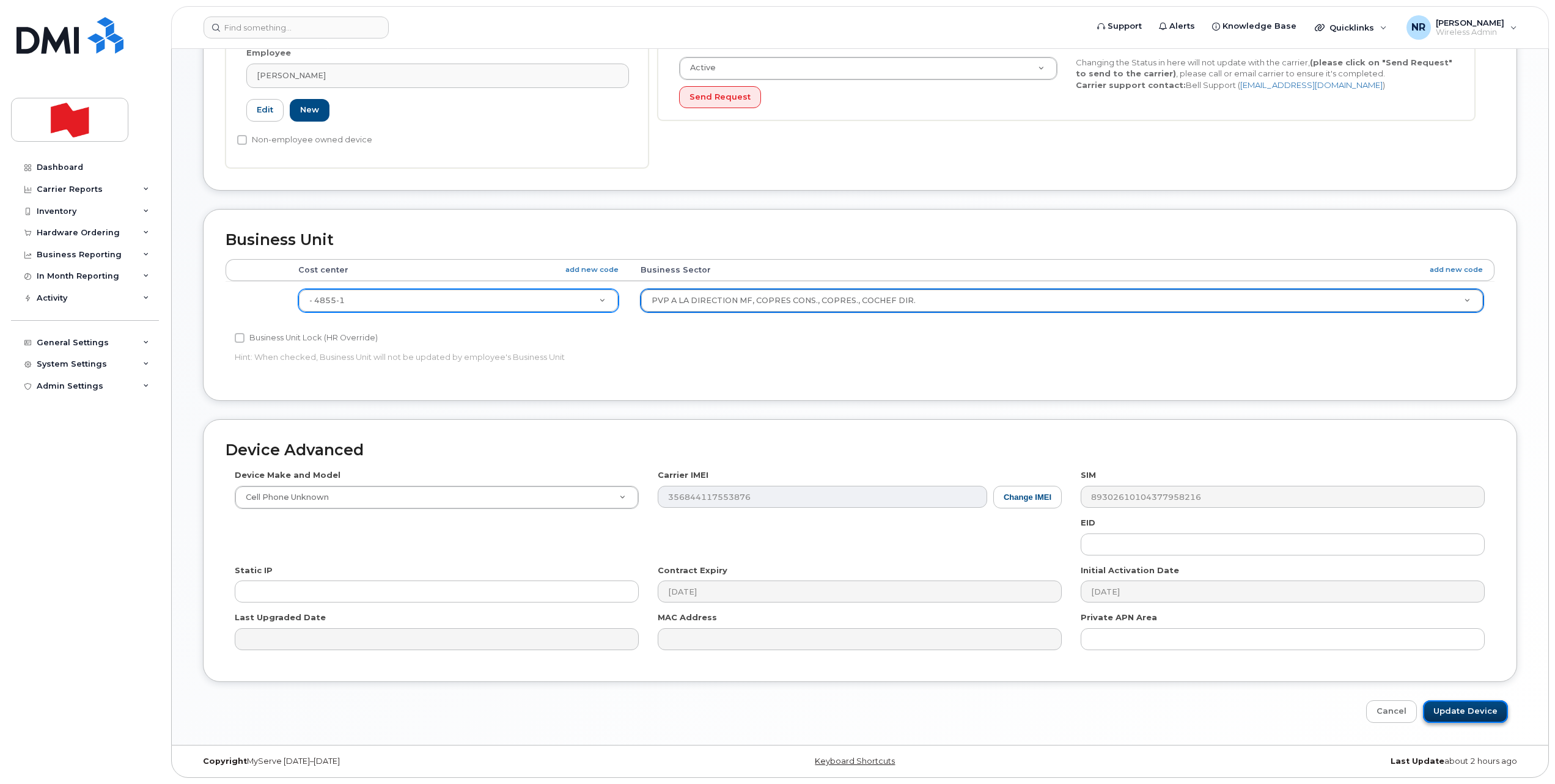
click at [968, 514] on input "Update Device" at bounding box center [1466, 711] width 85 height 22
type input "Saving..."
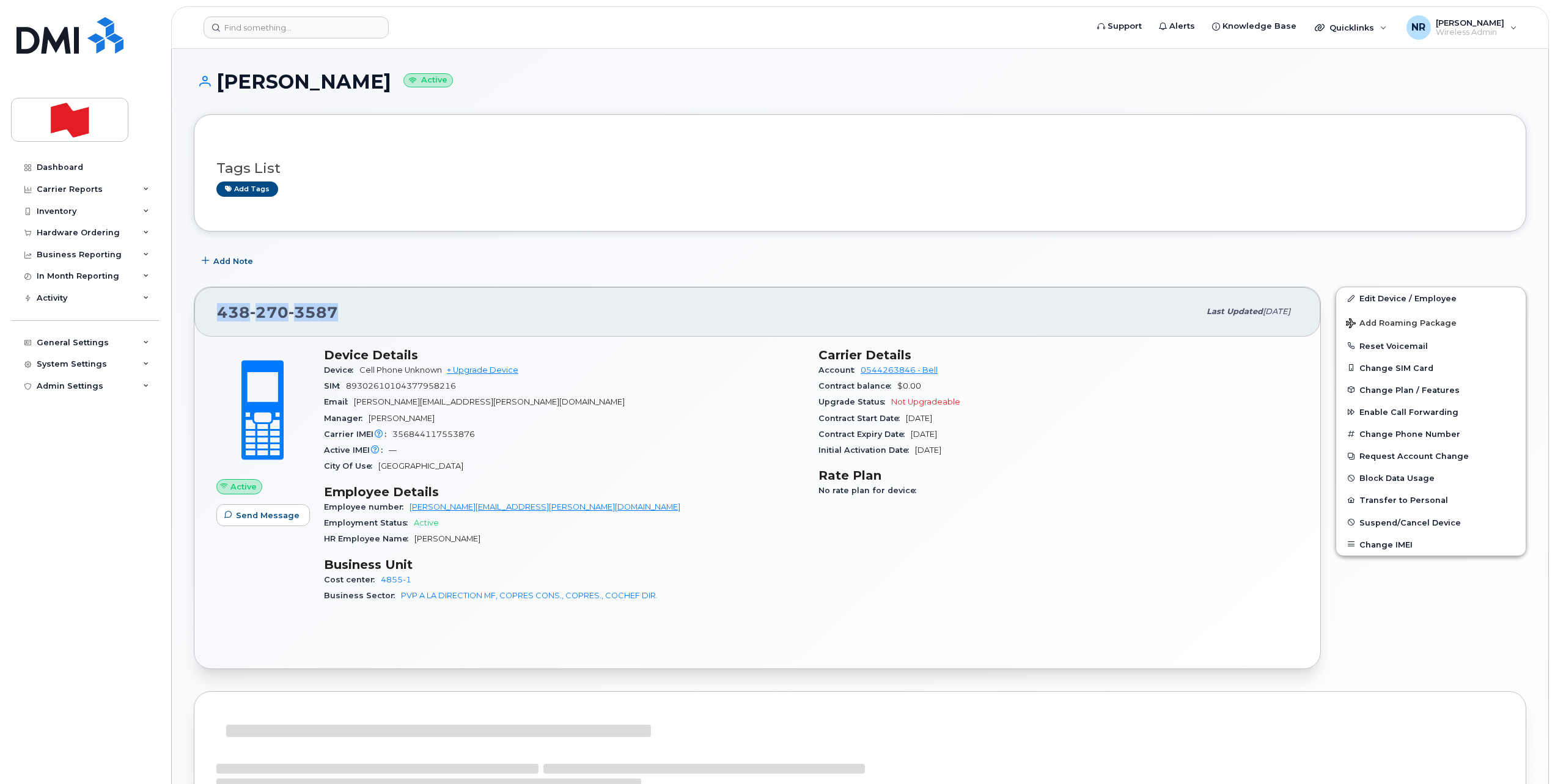
drag, startPoint x: 412, startPoint y: 319, endPoint x: 190, endPoint y: 312, distance: 222.1
click at [190, 312] on div "[PHONE_NUMBER] Last updated [DATE] Active Send Message Device Details Device Ce…" at bounding box center [758, 477] width 1142 height 397
copy span "[PHONE_NUMBER]"
